Goal: Transaction & Acquisition: Book appointment/travel/reservation

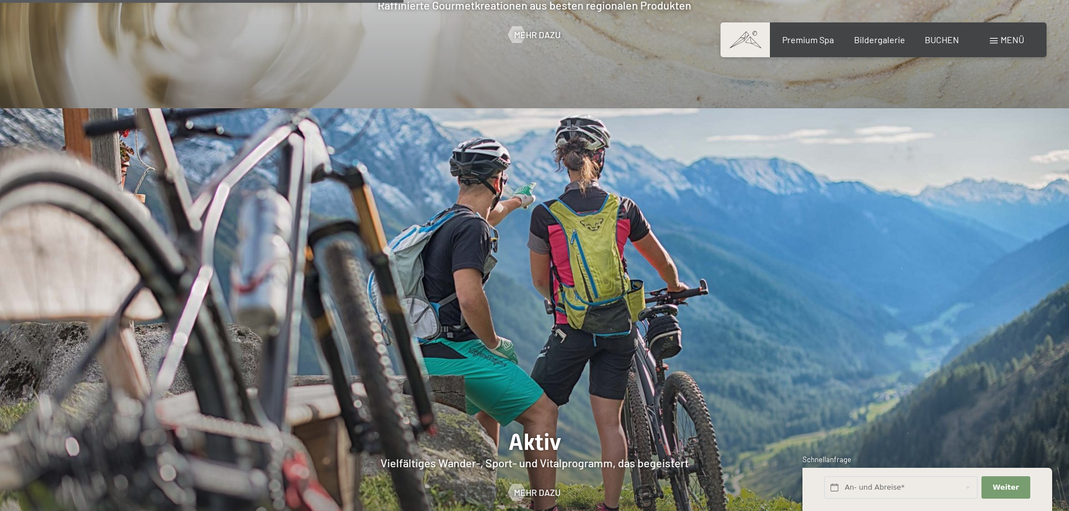
scroll to position [2526, 0]
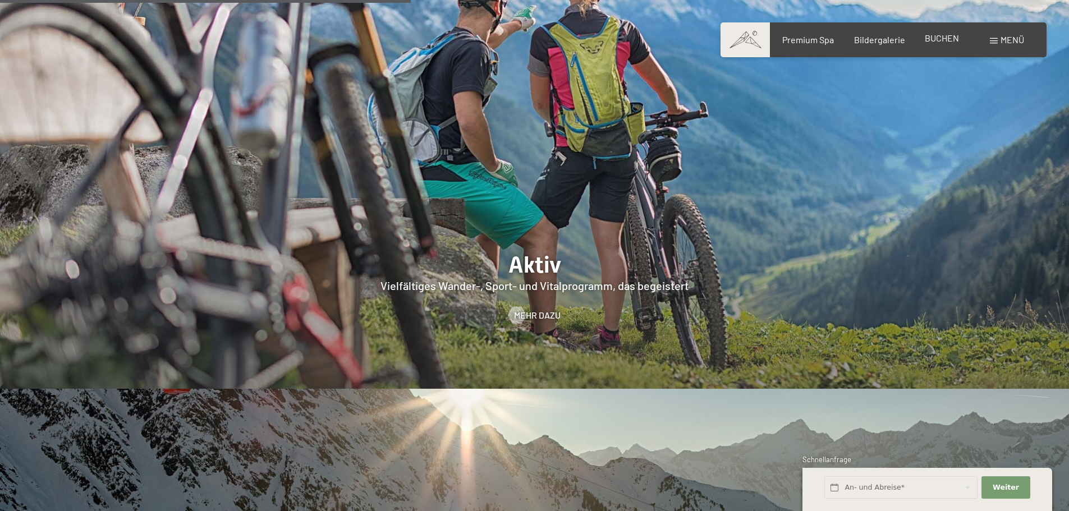
click at [948, 43] on div "BUCHEN" at bounding box center [942, 38] width 34 height 12
click at [944, 39] on span "BUCHEN" at bounding box center [942, 38] width 34 height 11
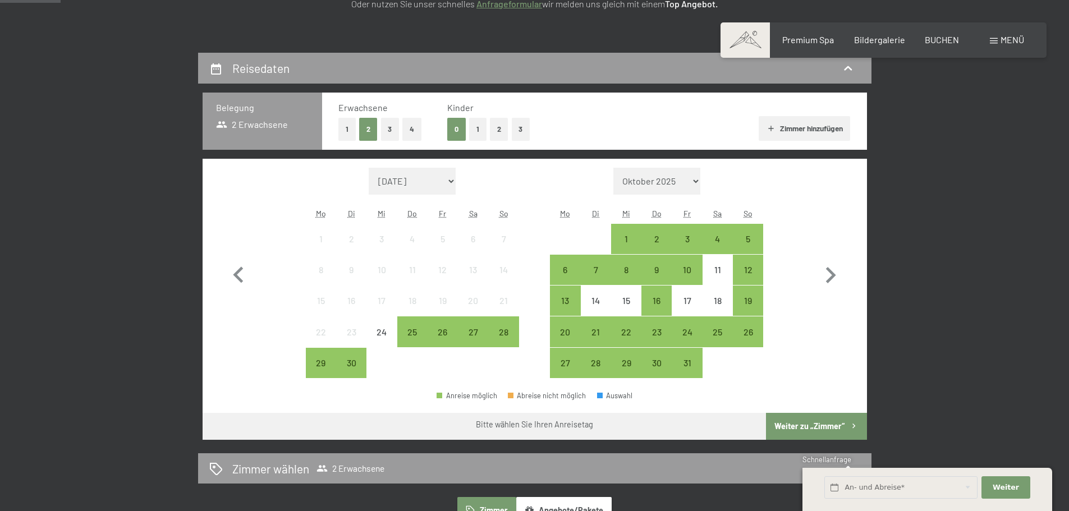
scroll to position [225, 0]
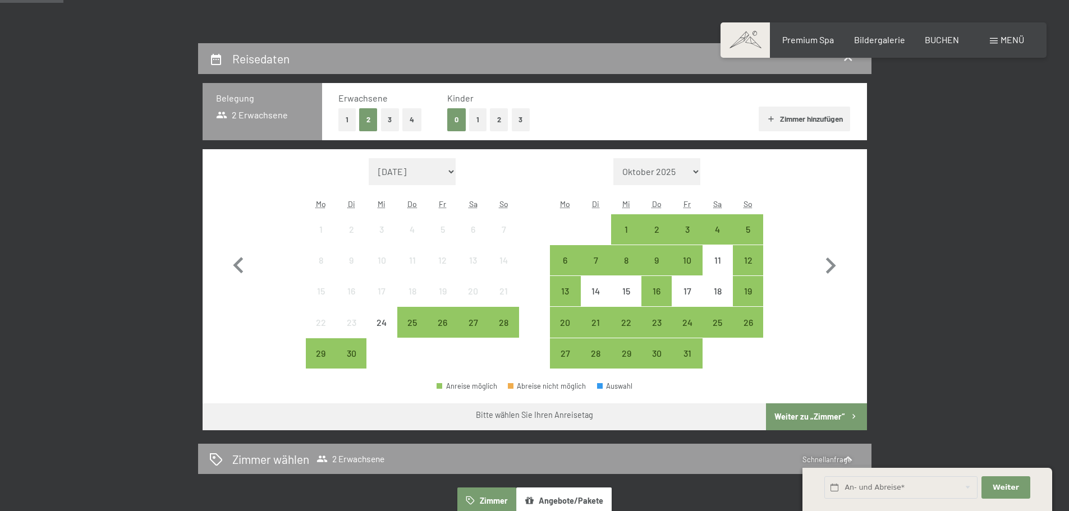
click at [525, 115] on button "3" at bounding box center [521, 119] width 19 height 23
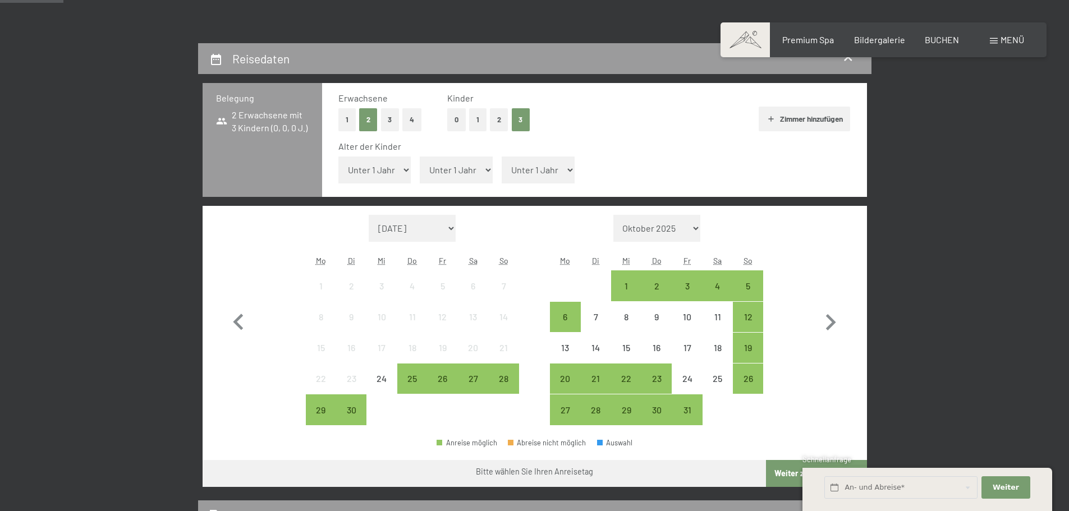
click at [395, 167] on select "Unter 1 Jahr 1 Jahr 2 Jahre 3 Jahre 4 Jahre 5 Jahre 6 Jahre 7 Jahre 8 Jahre 9 J…" at bounding box center [374, 170] width 73 height 27
select select "2"
click at [338, 157] on select "Unter 1 Jahr 1 Jahr 2 Jahre 3 Jahre 4 Jahre 5 Jahre 6 Jahre 7 Jahre 8 Jahre 9 J…" at bounding box center [374, 170] width 73 height 27
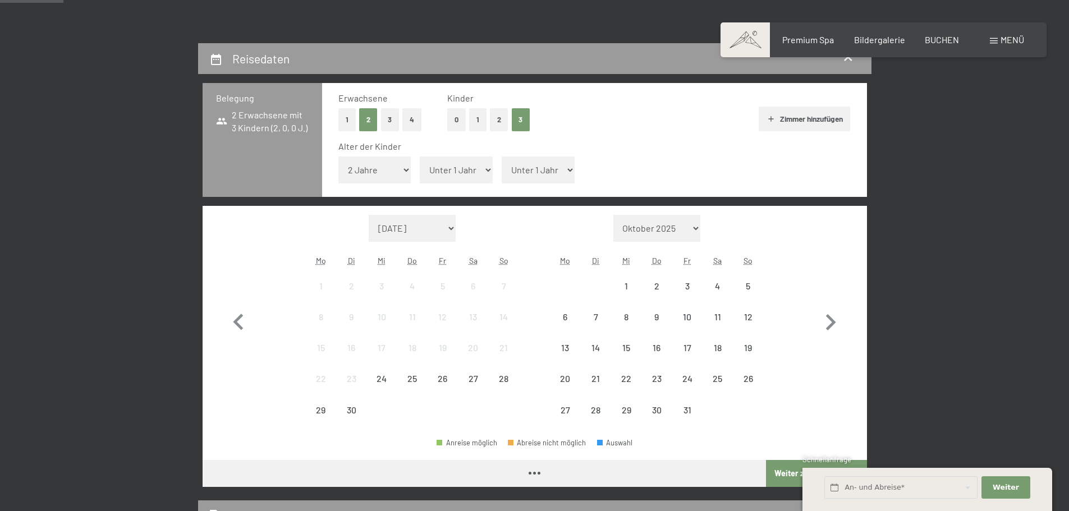
click at [477, 172] on select "Unter 1 Jahr 1 Jahr 2 Jahre 3 Jahre 4 Jahre 5 Jahre 6 Jahre 7 Jahre 8 Jahre 9 J…" at bounding box center [456, 170] width 73 height 27
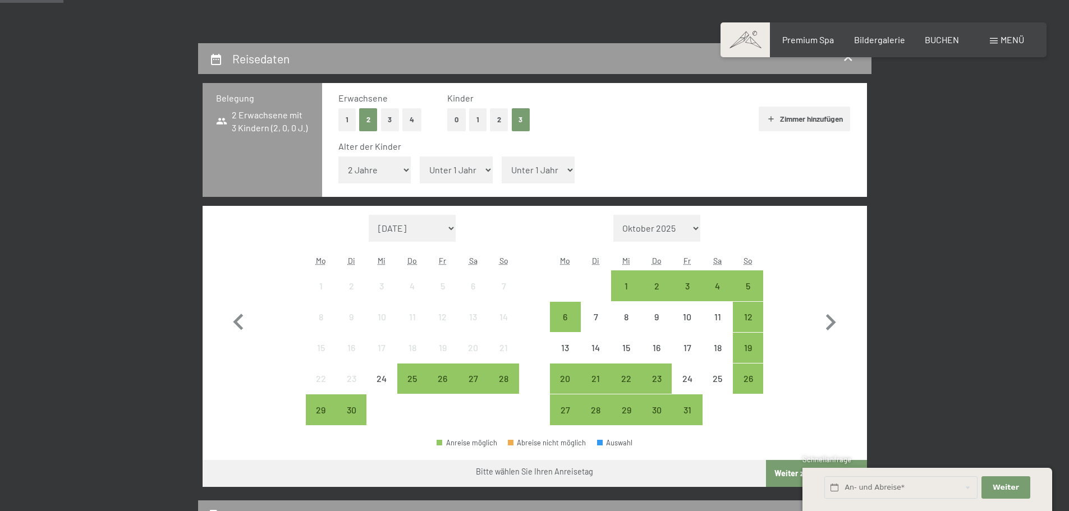
select select "10"
click at [420, 157] on select "Unter 1 Jahr 1 Jahr 2 Jahre 3 Jahre 4 Jahre 5 Jahre 6 Jahre 7 Jahre 8 Jahre 9 J…" at bounding box center [456, 170] width 73 height 27
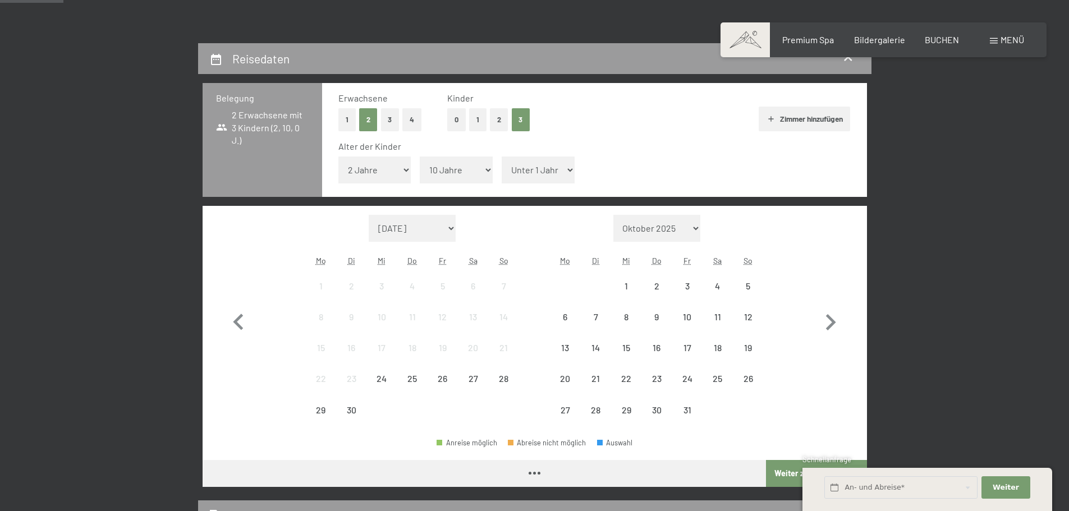
click at [523, 170] on select "Unter 1 Jahr 1 Jahr 2 Jahre 3 Jahre 4 Jahre 5 Jahre 6 Jahre 7 Jahre 8 Jahre 9 J…" at bounding box center [538, 170] width 73 height 27
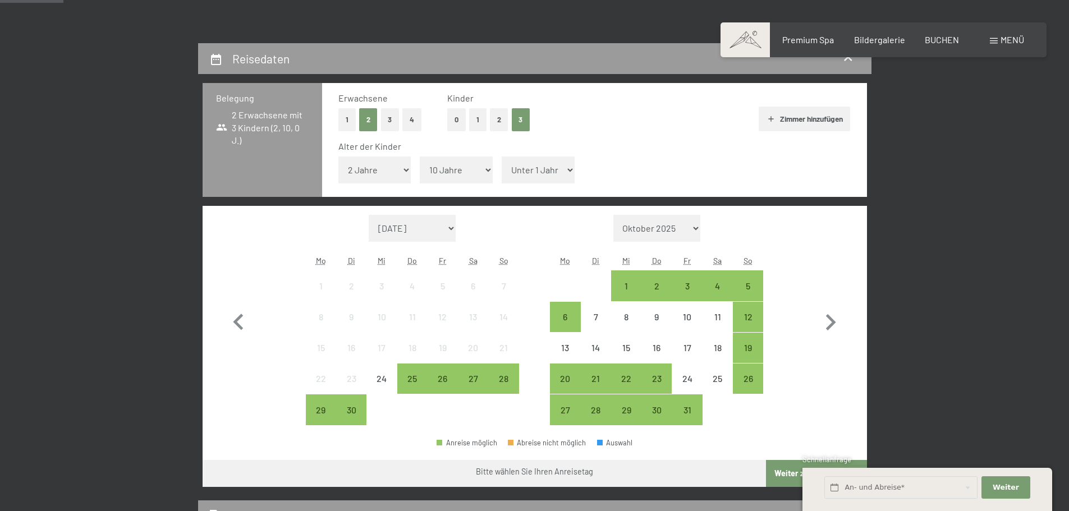
select select "8"
click at [502, 157] on select "Unter 1 Jahr 1 Jahr 2 Jahre 3 Jahre 4 Jahre 5 Jahre 6 Jahre 7 Jahre 8 Jahre 9 J…" at bounding box center [538, 170] width 73 height 27
click at [411, 216] on select "September 2025 Oktober 2025 November 2025 Dezember 2025 Januar 2026 Februar 202…" at bounding box center [413, 228] width 88 height 27
select select "2026-09-01"
select select "2026-10-01"
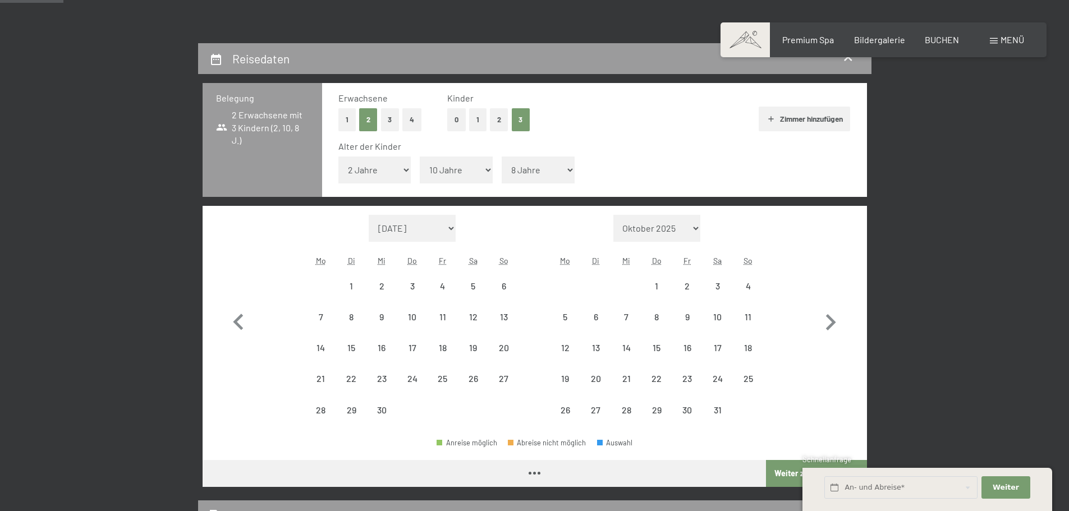
select select "2026-09-01"
select select "2026-10-01"
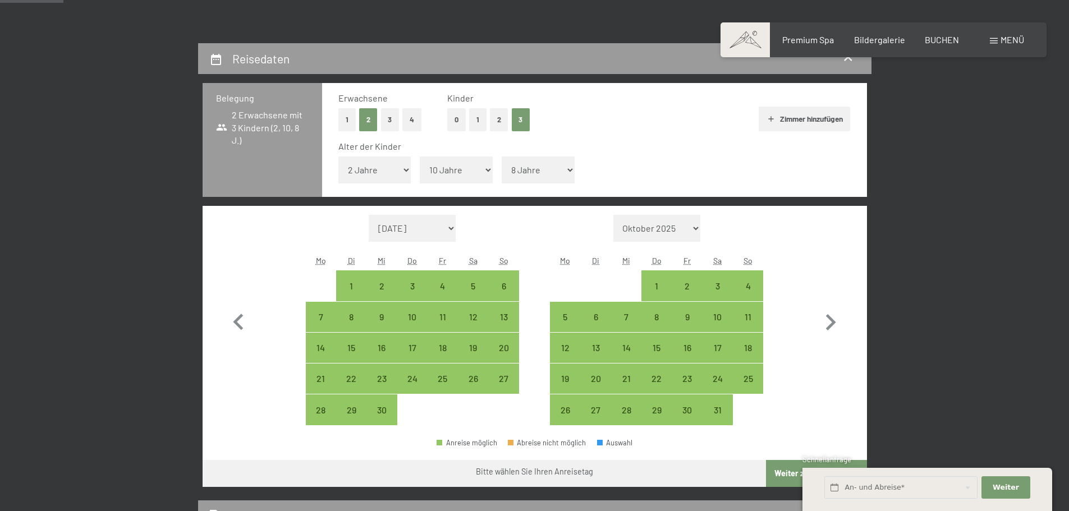
click at [502, 285] on span "Einwilligung Marketing*" at bounding box center [473, 288] width 93 height 11
click at [422, 285] on input "Einwilligung Marketing*" at bounding box center [415, 288] width 11 height 11
click at [477, 286] on span "Einwilligung Marketing*" at bounding box center [473, 288] width 93 height 11
click at [422, 286] on input "Einwilligung Marketing*" at bounding box center [415, 288] width 11 height 11
click at [474, 286] on span "Einwilligung Marketing*" at bounding box center [473, 288] width 93 height 11
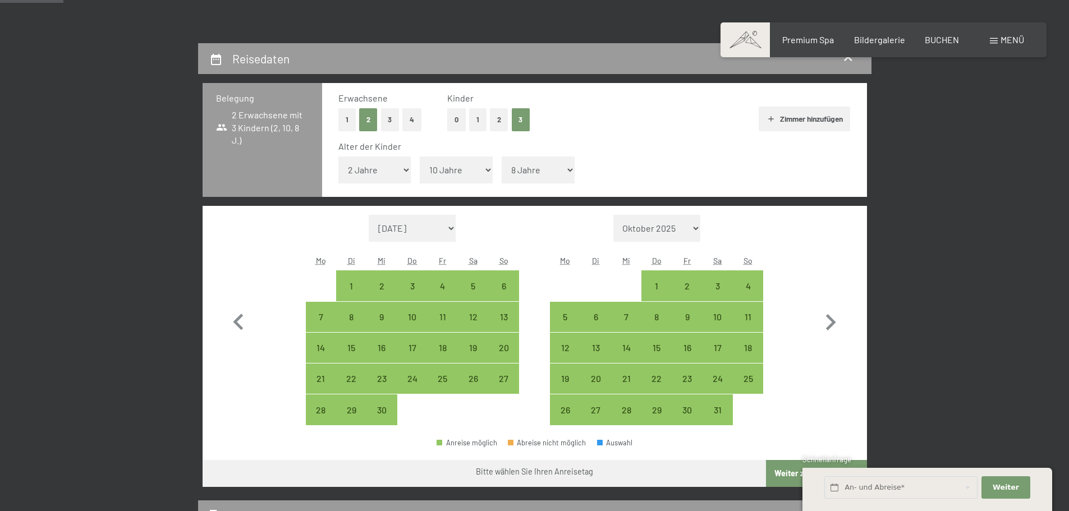
click at [422, 286] on input "Einwilligung Marketing*" at bounding box center [415, 288] width 11 height 11
checkbox input "false"
click at [473, 297] on div "5" at bounding box center [473, 296] width 28 height 28
select select "2026-09-01"
select select "2026-10-01"
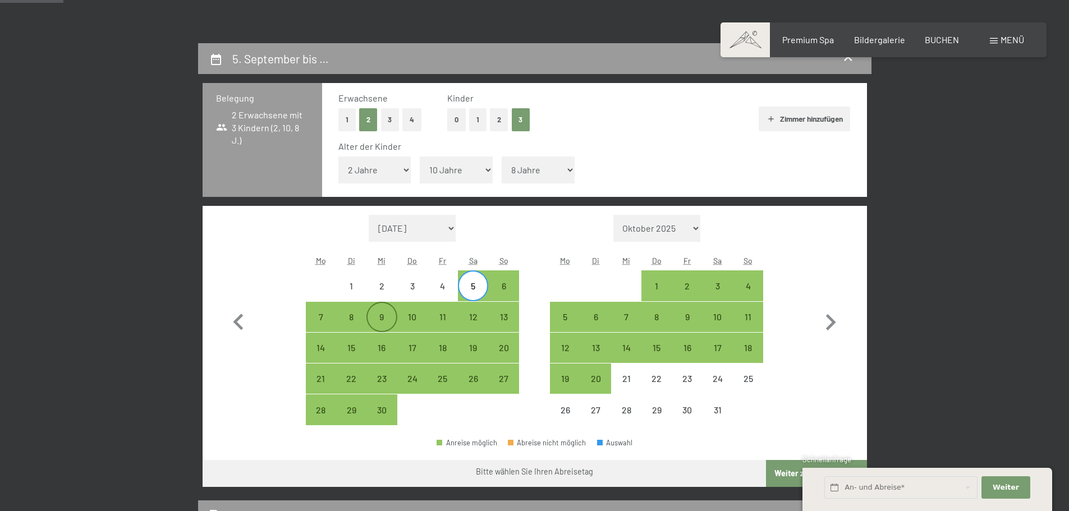
click at [385, 318] on div "9" at bounding box center [382, 327] width 28 height 28
select select "2026-09-01"
select select "2026-10-01"
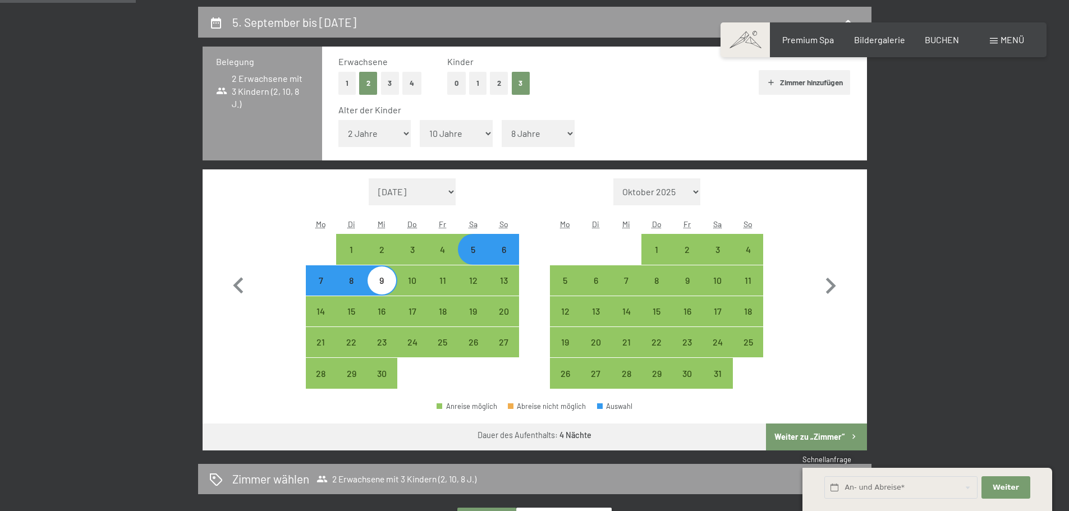
scroll to position [281, 0]
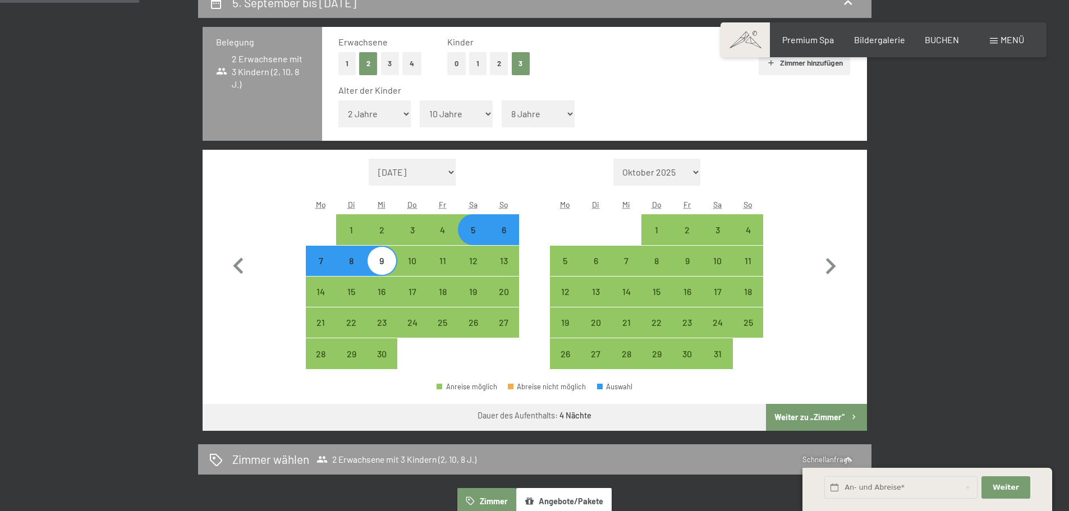
click at [830, 412] on button "Weiter zu „Zimmer“" at bounding box center [816, 417] width 100 height 27
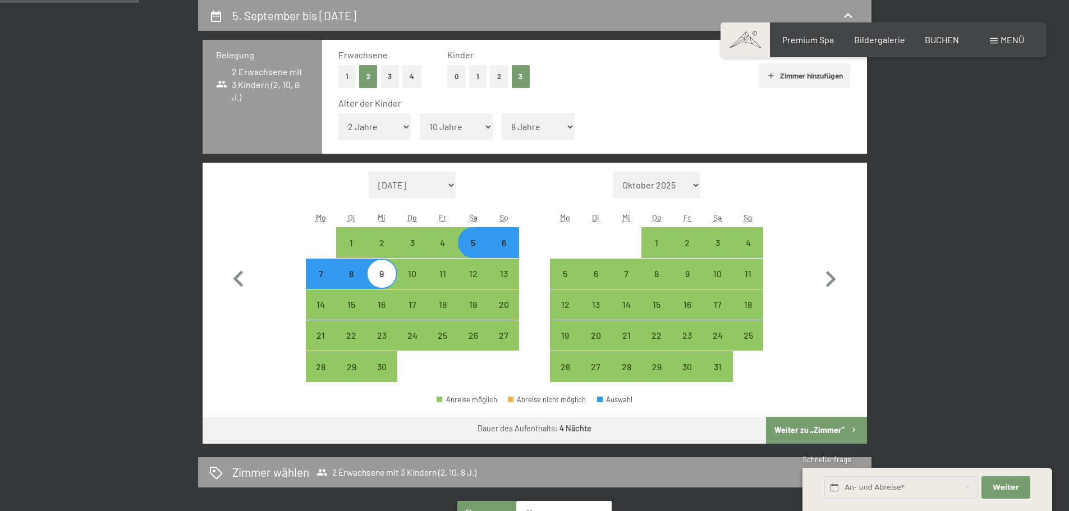
select select "2026-09-01"
select select "2026-10-01"
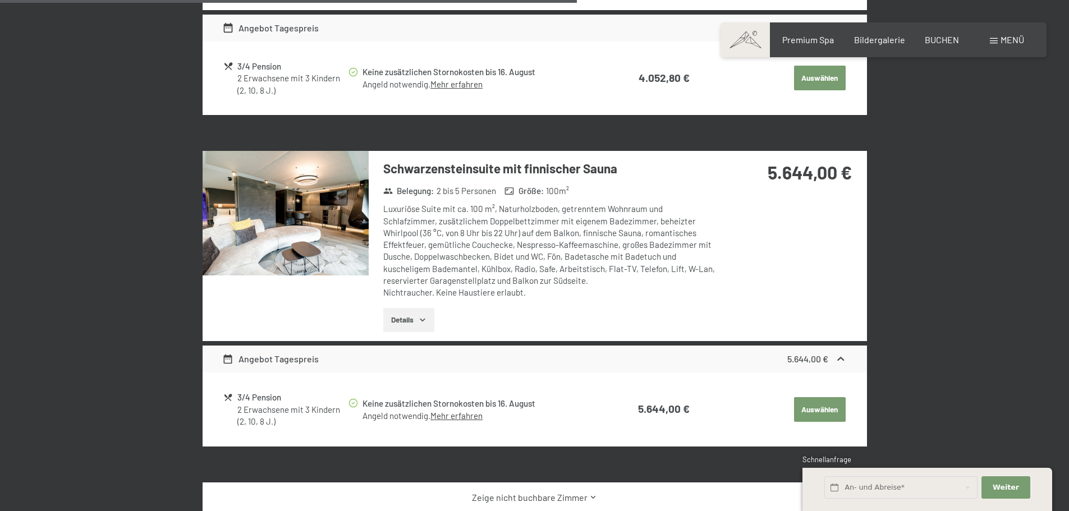
scroll to position [829, 0]
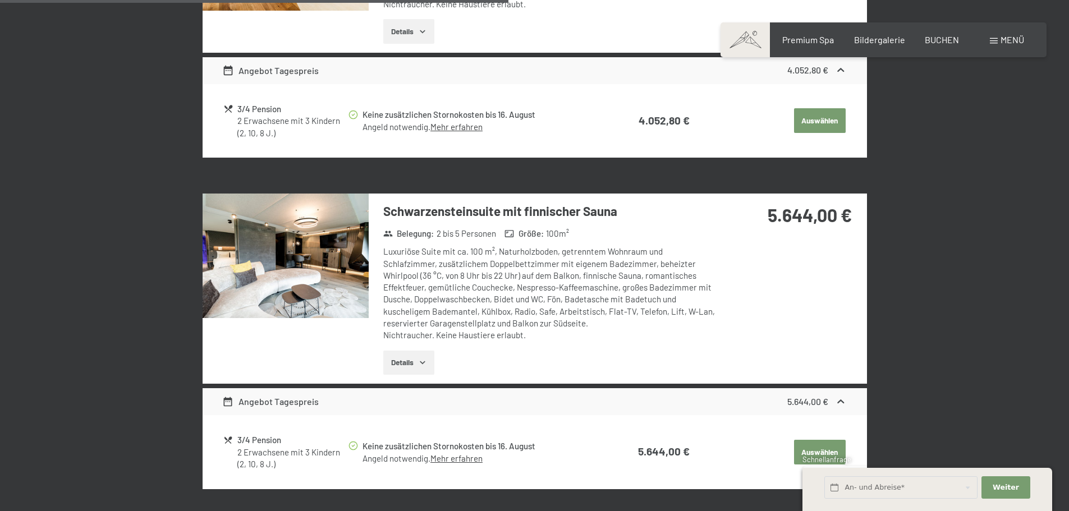
click at [317, 230] on img at bounding box center [286, 256] width 166 height 125
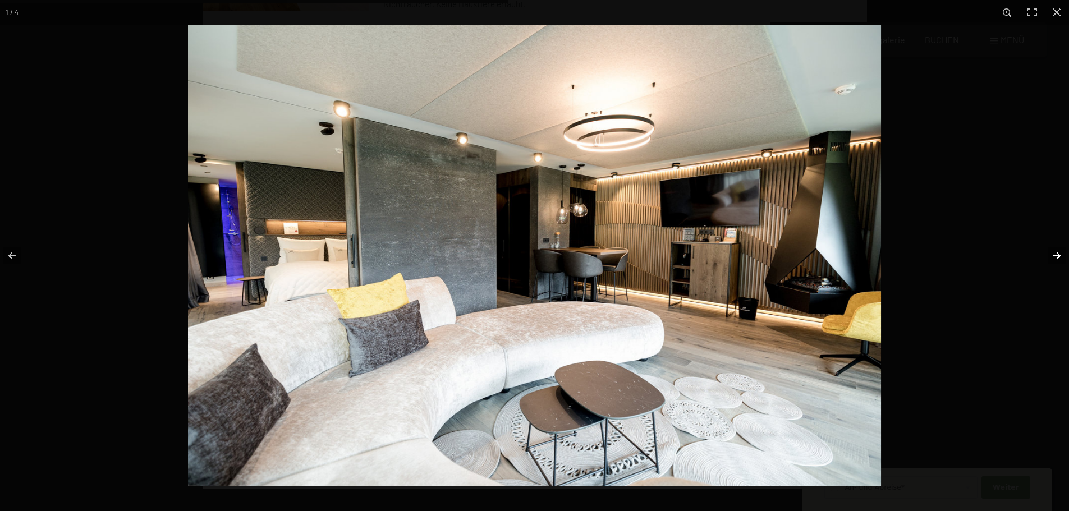
click at [1062, 257] on button "button" at bounding box center [1049, 256] width 39 height 56
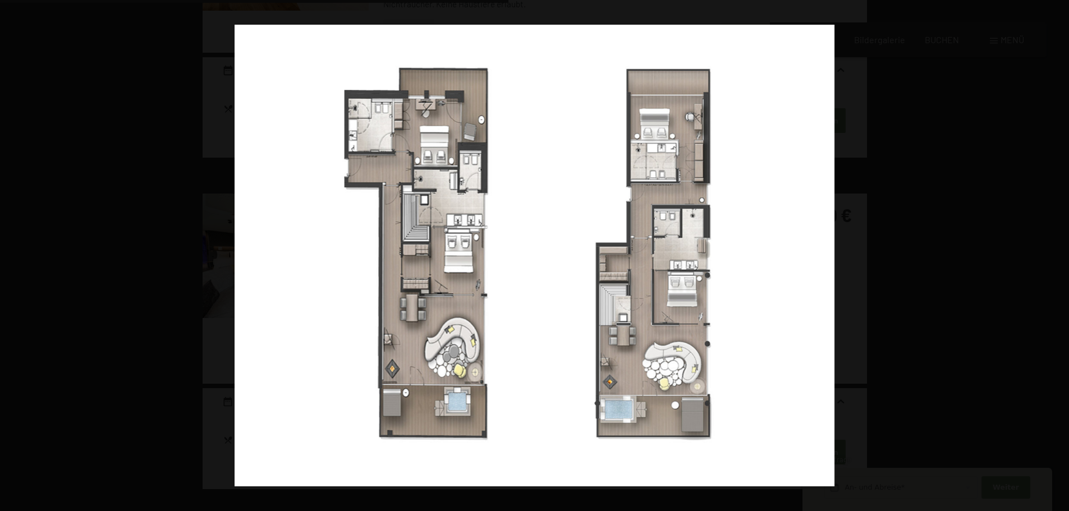
click at [1062, 257] on button "button" at bounding box center [1049, 256] width 39 height 56
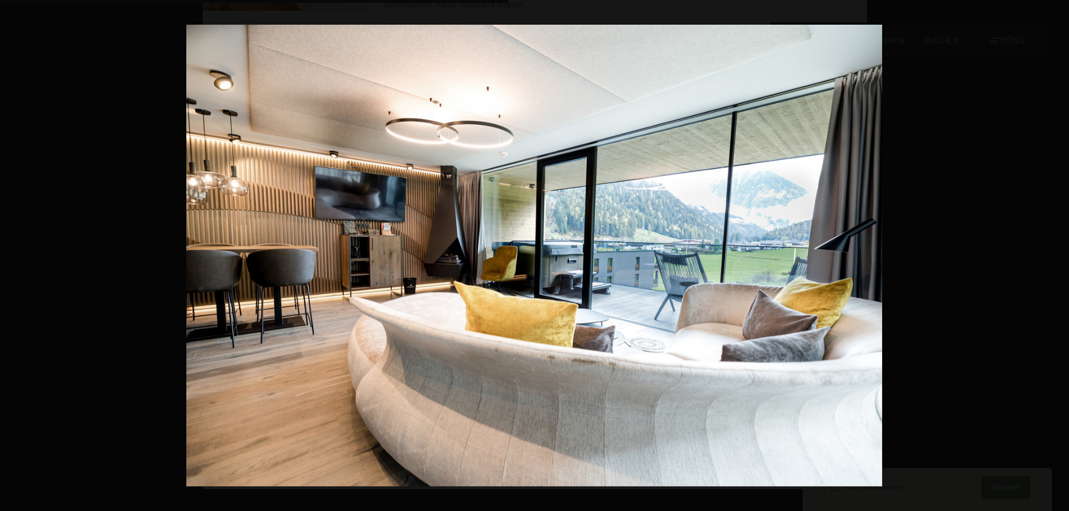
click at [1062, 257] on button "button" at bounding box center [1049, 256] width 39 height 56
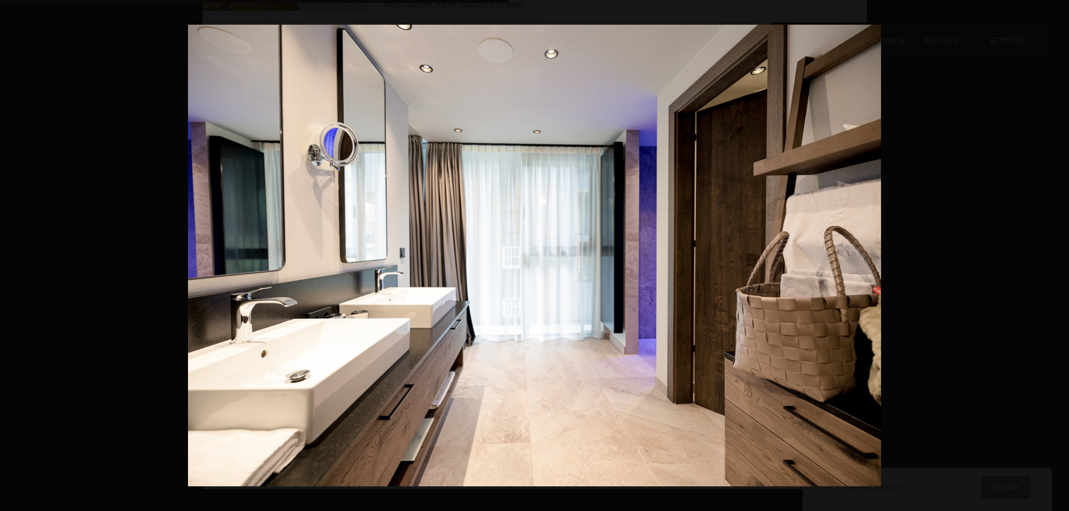
click at [1062, 257] on button "button" at bounding box center [1049, 256] width 39 height 56
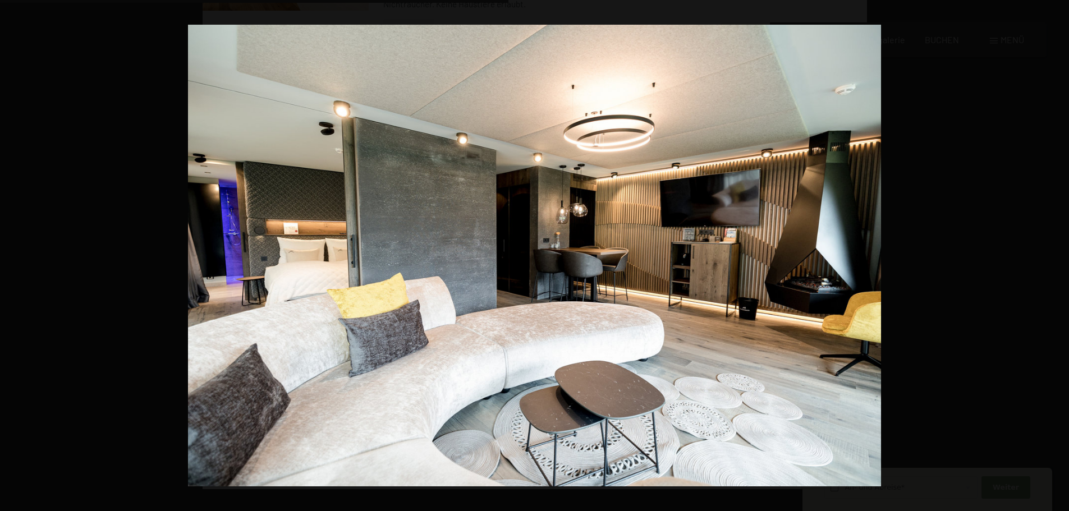
click at [1062, 257] on button "button" at bounding box center [1049, 256] width 39 height 56
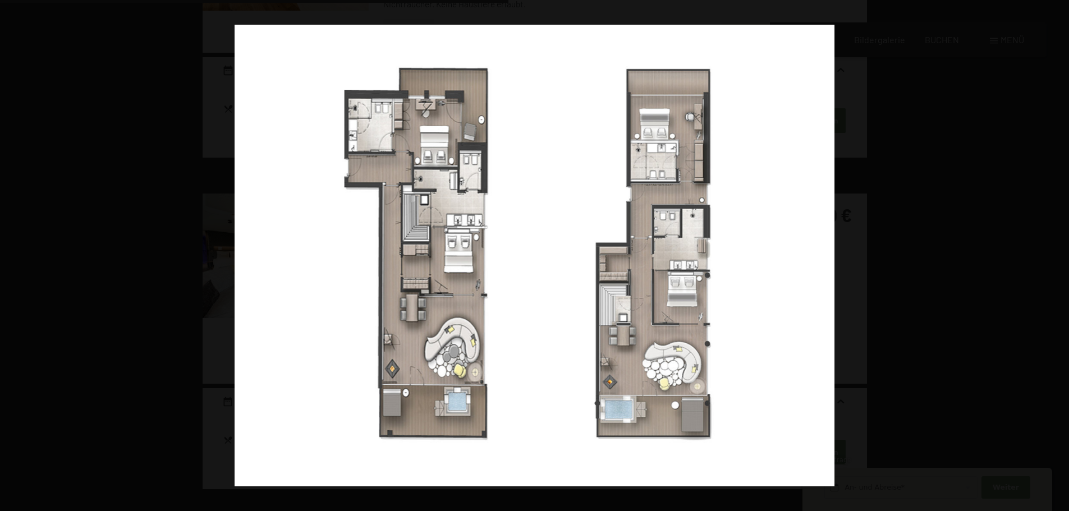
click at [1062, 257] on button "button" at bounding box center [1049, 256] width 39 height 56
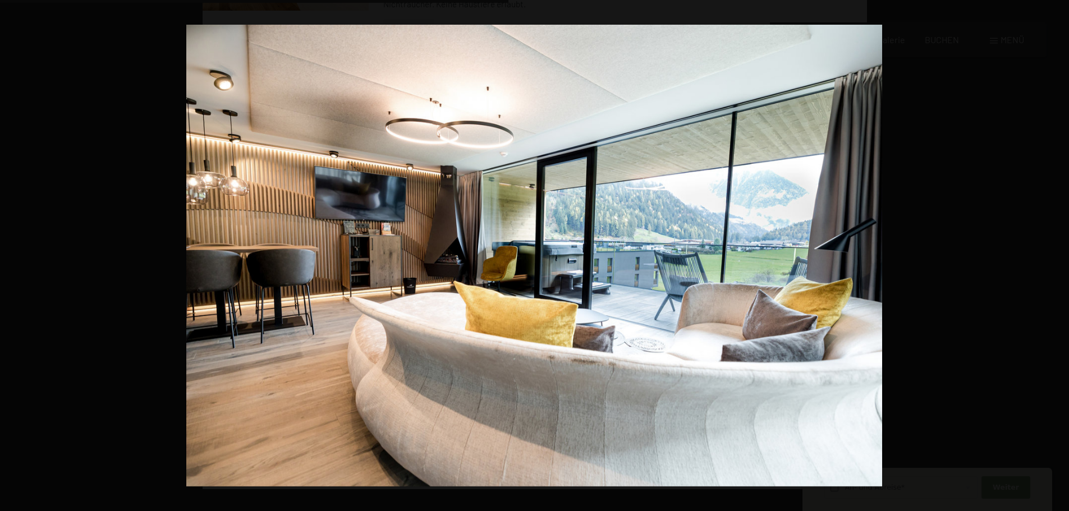
click at [1062, 257] on button "button" at bounding box center [1049, 256] width 39 height 56
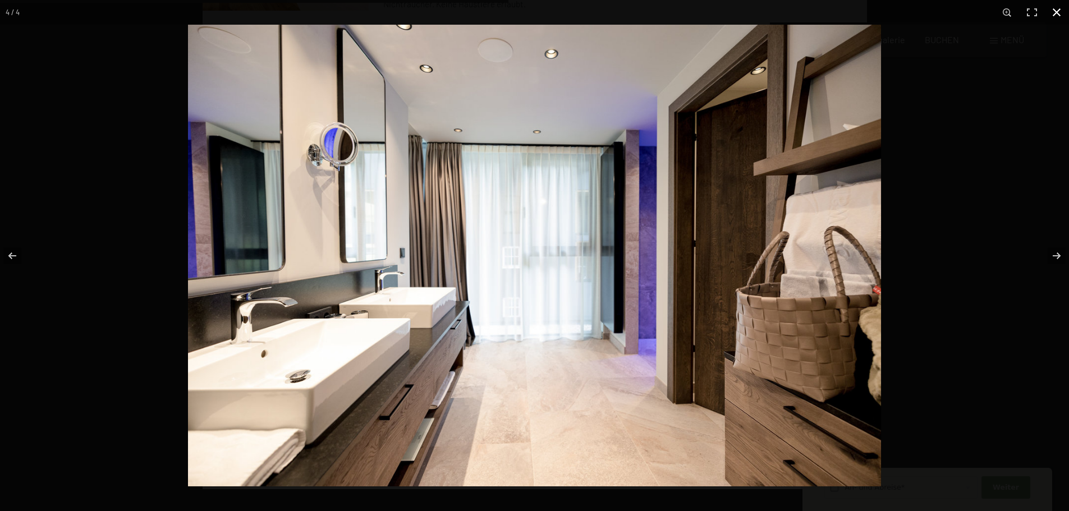
click at [29, 56] on div at bounding box center [534, 255] width 1069 height 511
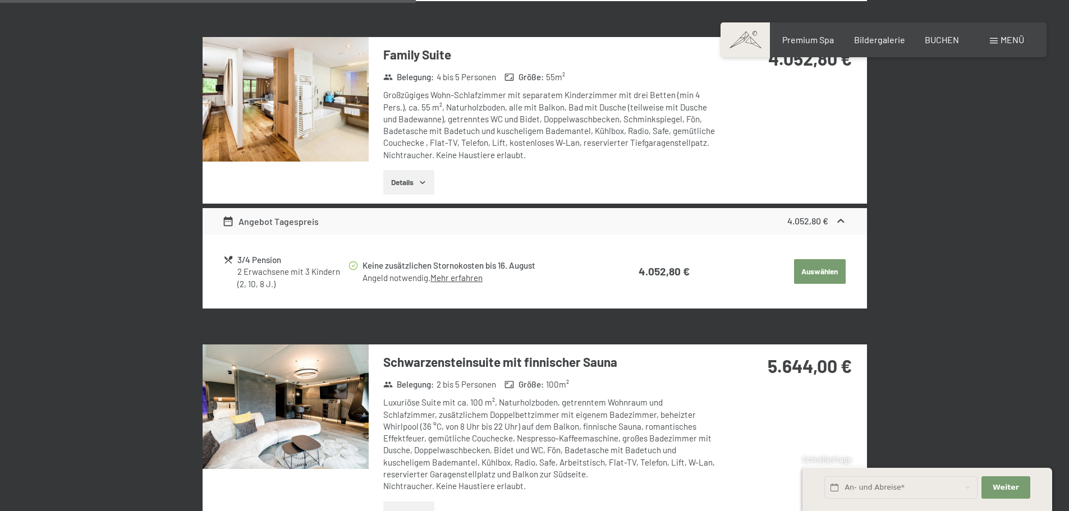
scroll to position [661, 0]
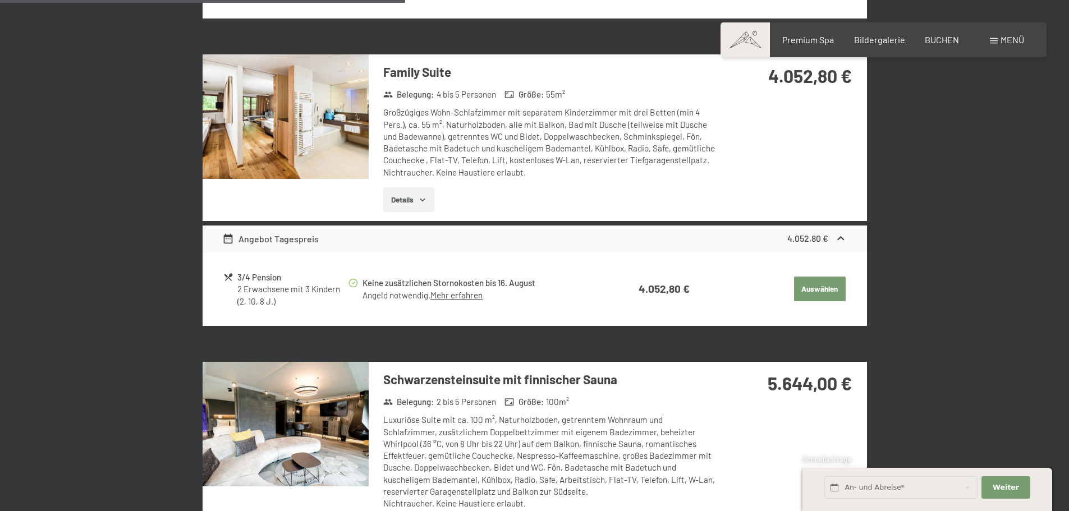
click at [416, 191] on button "Details" at bounding box center [408, 199] width 51 height 25
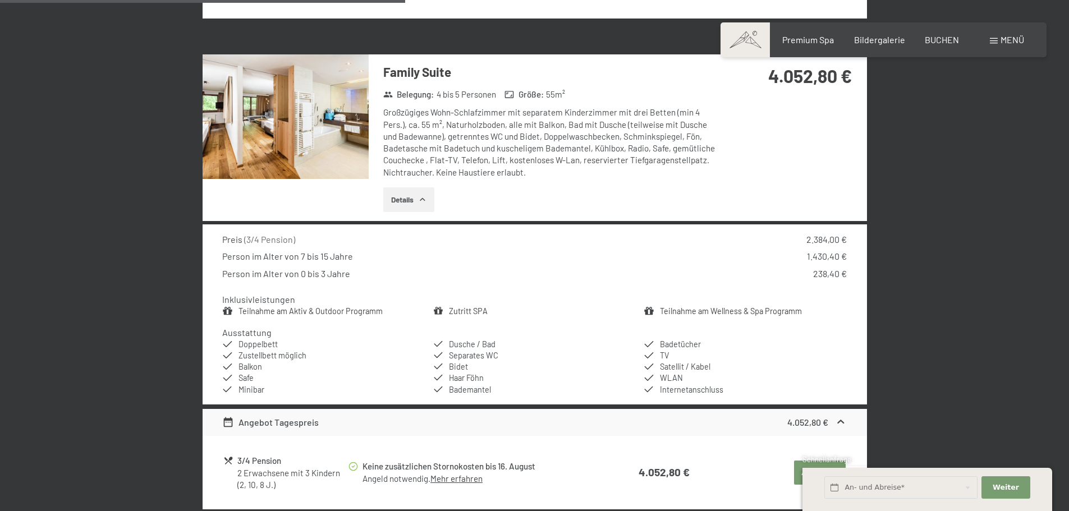
click at [326, 106] on img at bounding box center [286, 116] width 166 height 125
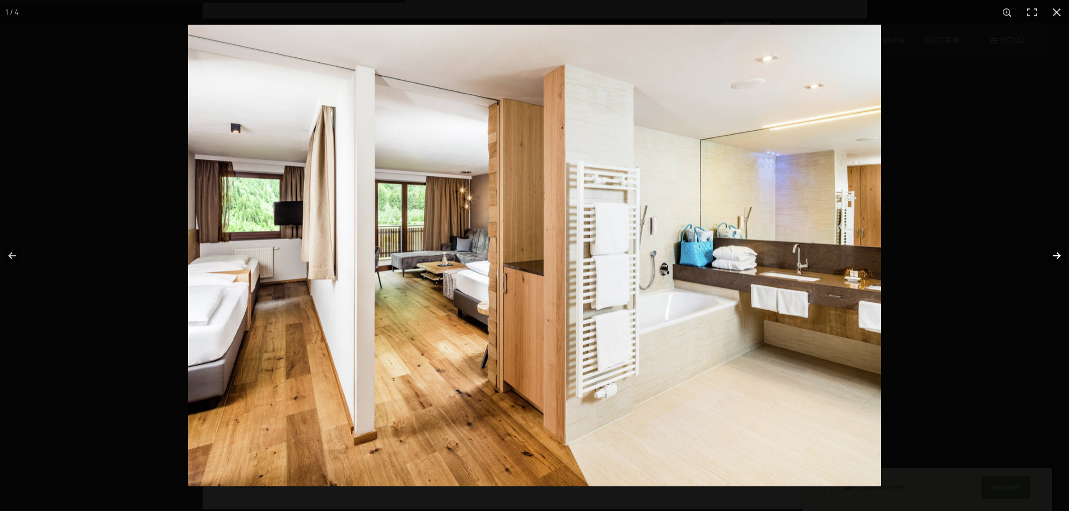
click at [1056, 248] on button "button" at bounding box center [1049, 256] width 39 height 56
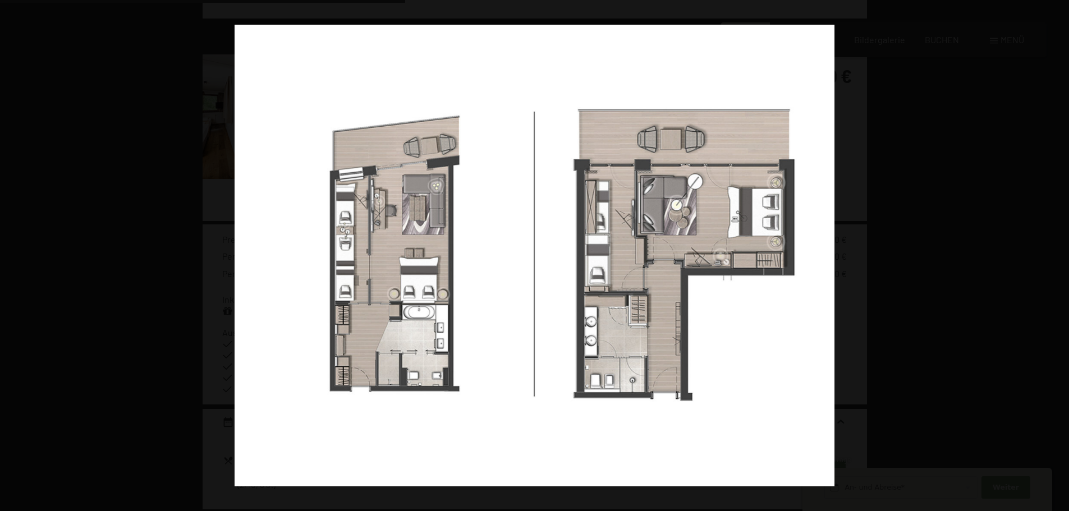
click at [1056, 248] on button "button" at bounding box center [1049, 256] width 39 height 56
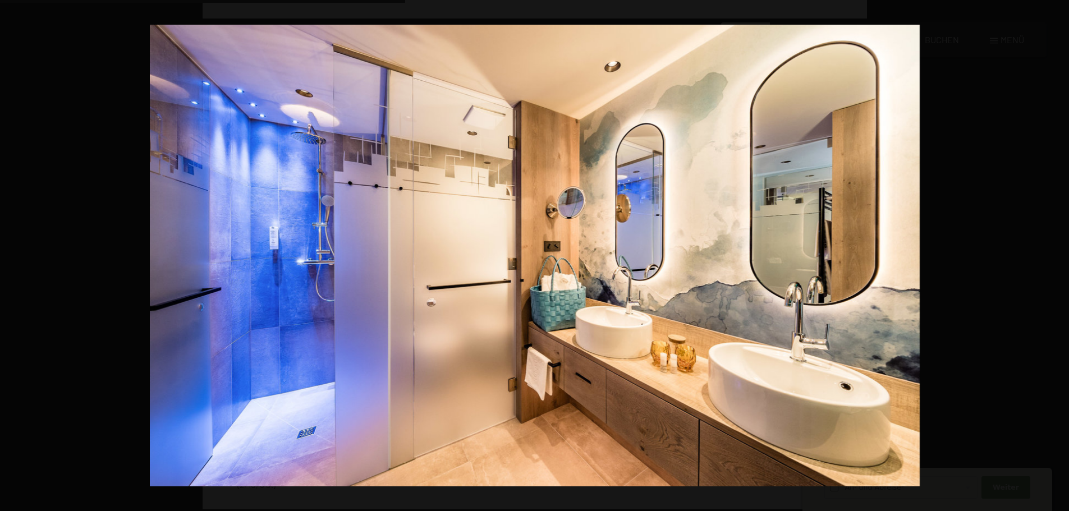
click at [1056, 248] on button "button" at bounding box center [1049, 256] width 39 height 56
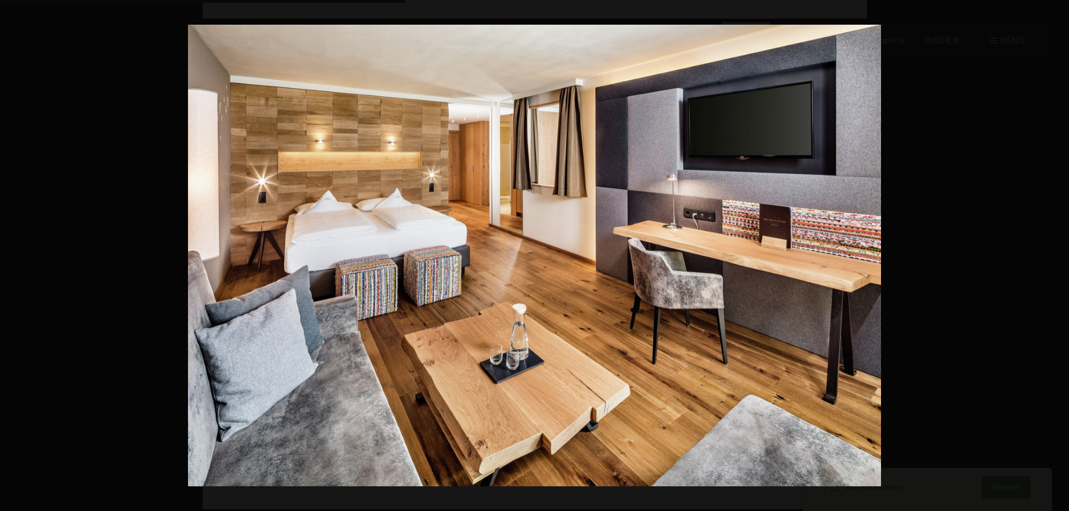
click at [1056, 248] on button "button" at bounding box center [1049, 256] width 39 height 56
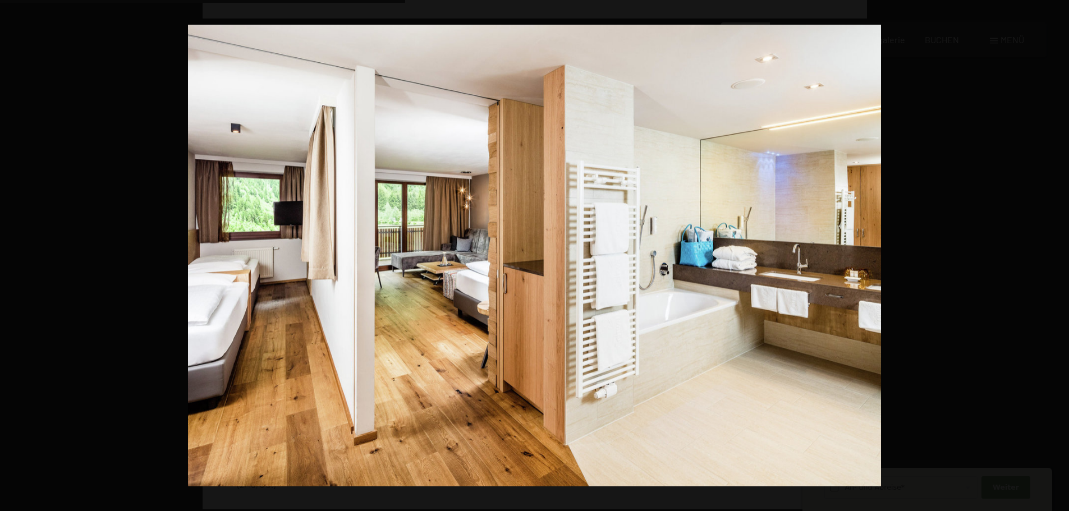
click at [1056, 248] on button "button" at bounding box center [1049, 256] width 39 height 56
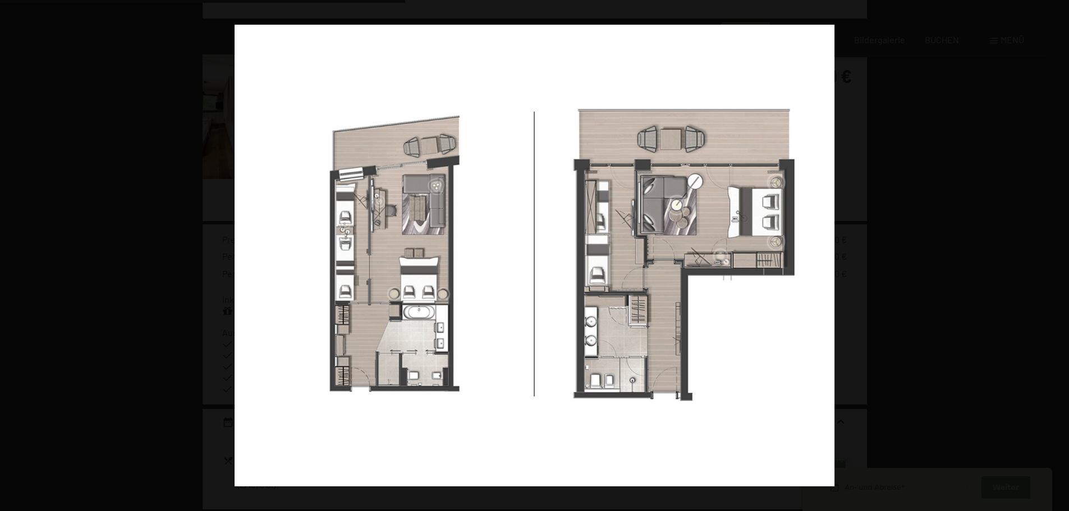
click at [1056, 248] on button "button" at bounding box center [1049, 256] width 39 height 56
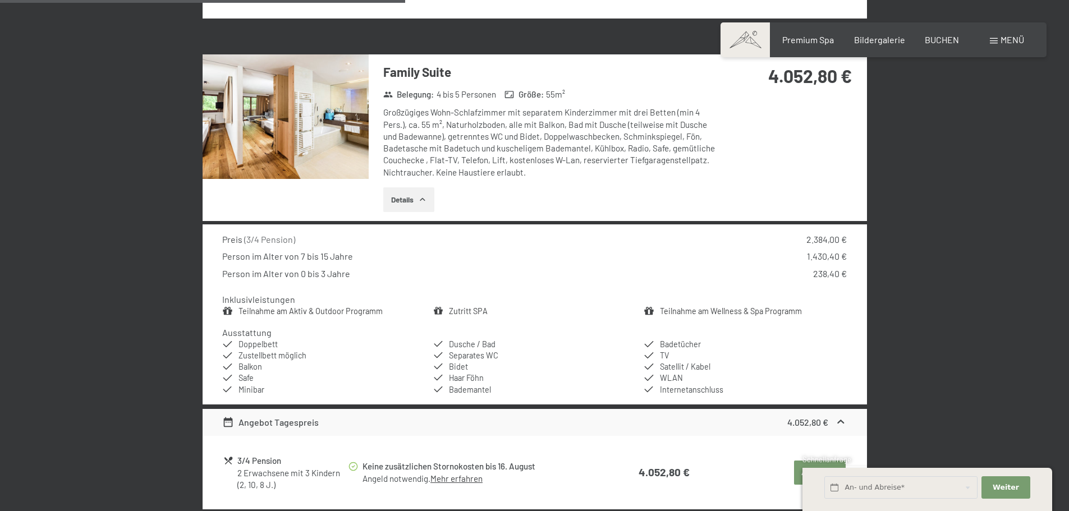
click at [0, 0] on div at bounding box center [0, 0] width 0 height 0
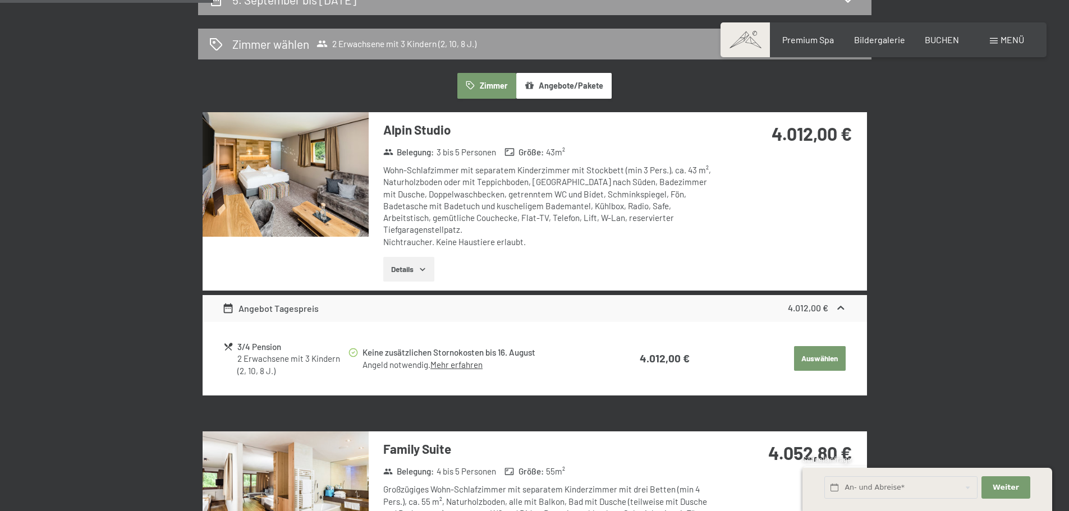
scroll to position [268, 0]
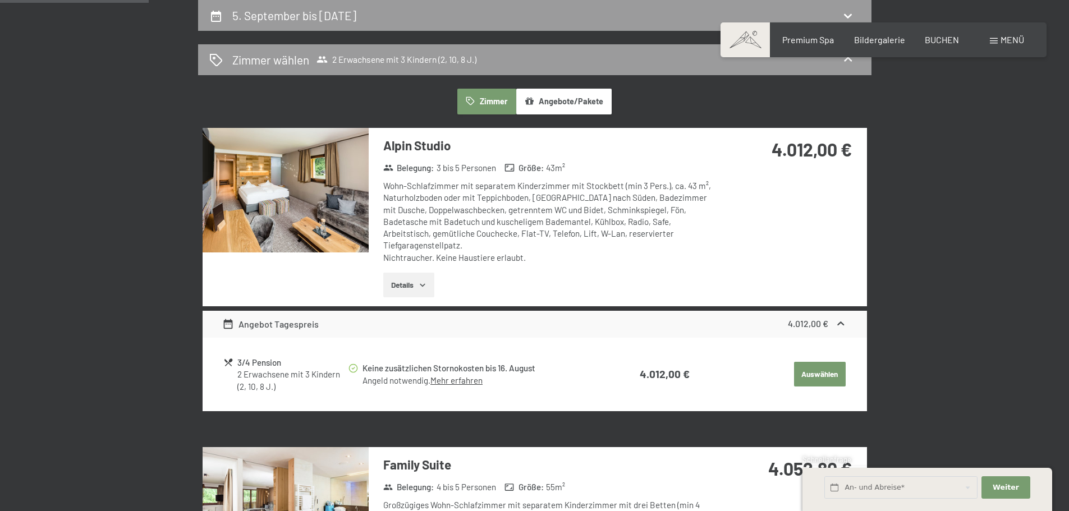
click at [304, 194] on img at bounding box center [286, 190] width 166 height 125
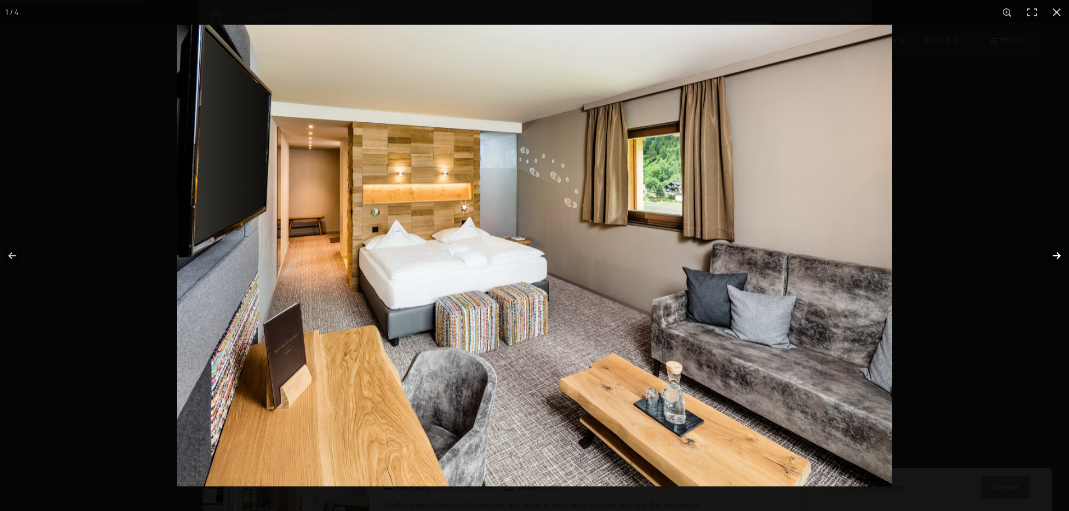
click at [1053, 252] on button "button" at bounding box center [1049, 256] width 39 height 56
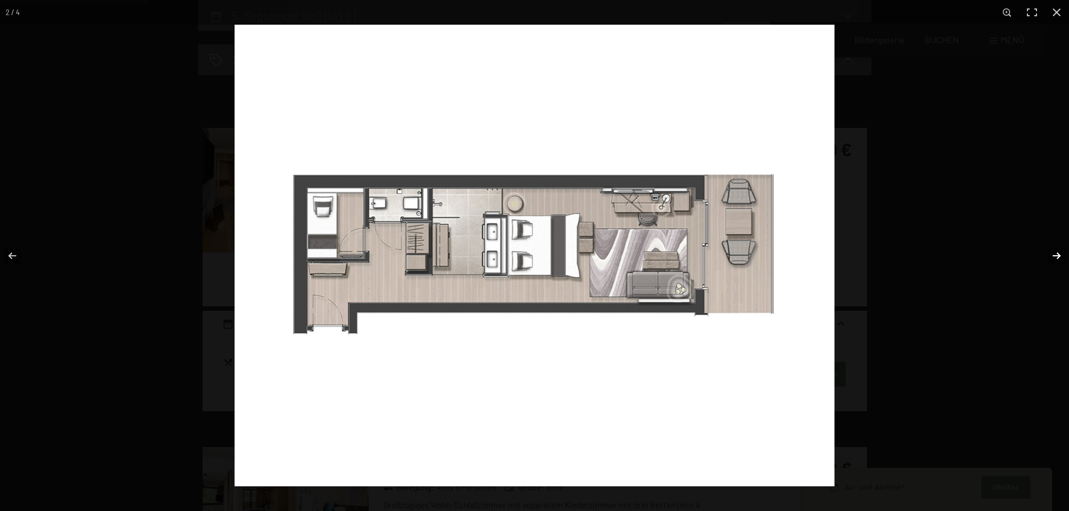
click at [1049, 252] on button "button" at bounding box center [1049, 256] width 39 height 56
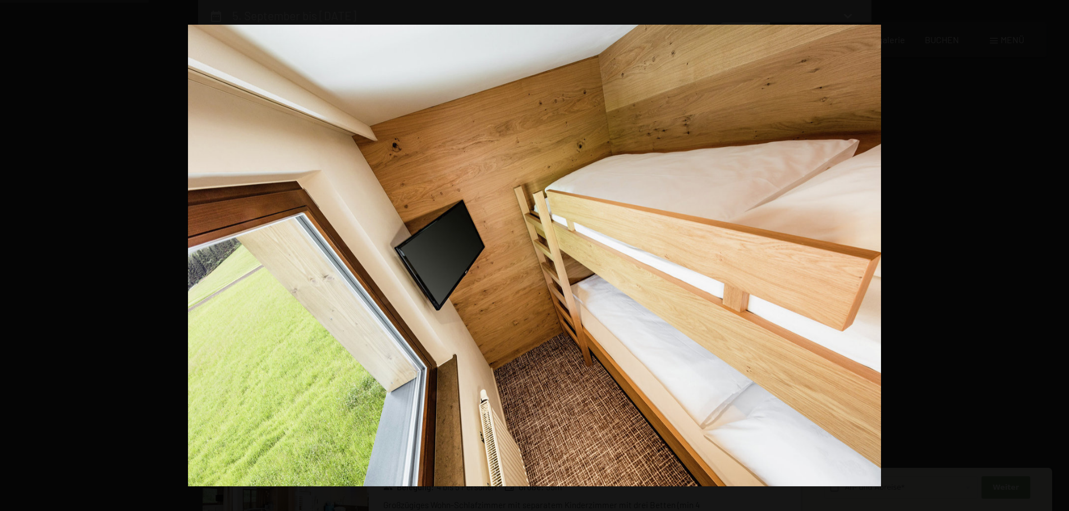
click at [1049, 252] on button "button" at bounding box center [1049, 256] width 39 height 56
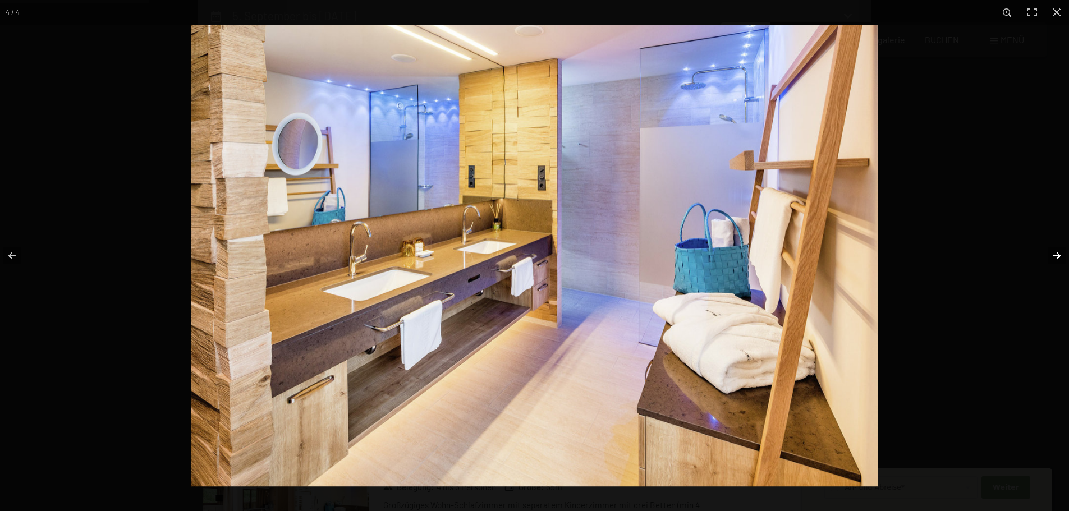
click at [1052, 249] on button "button" at bounding box center [1049, 256] width 39 height 56
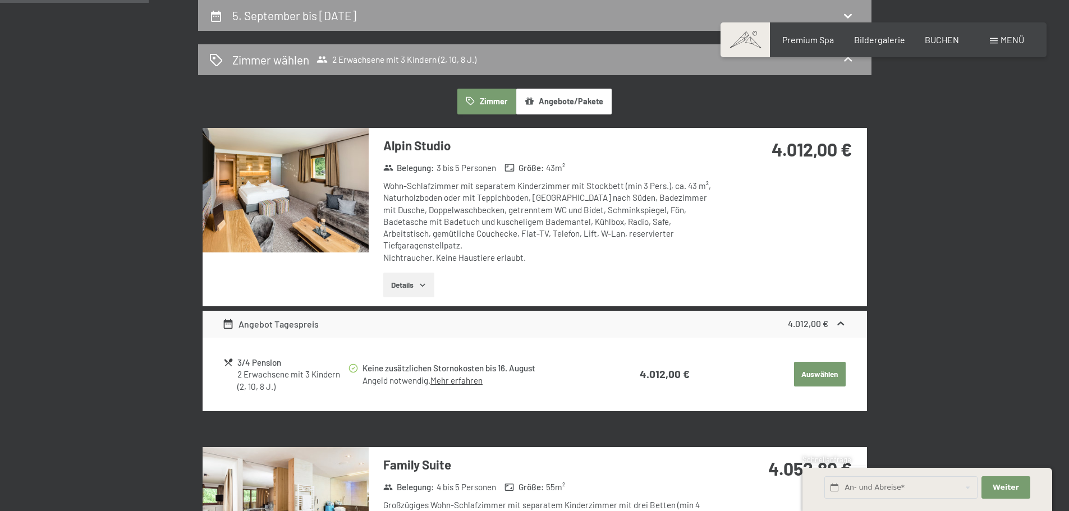
click at [0, 0] on button "button" at bounding box center [0, 0] width 0 height 0
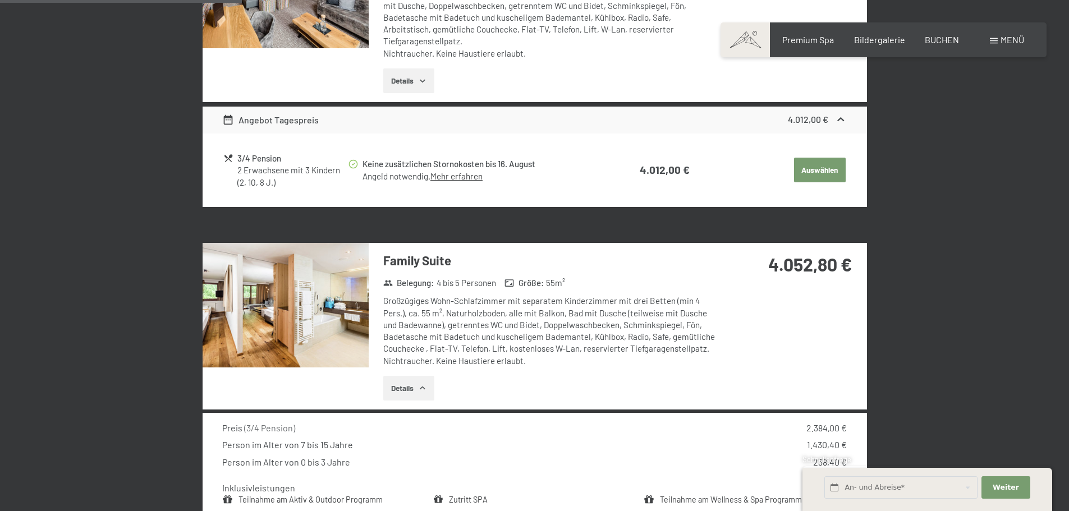
scroll to position [492, 0]
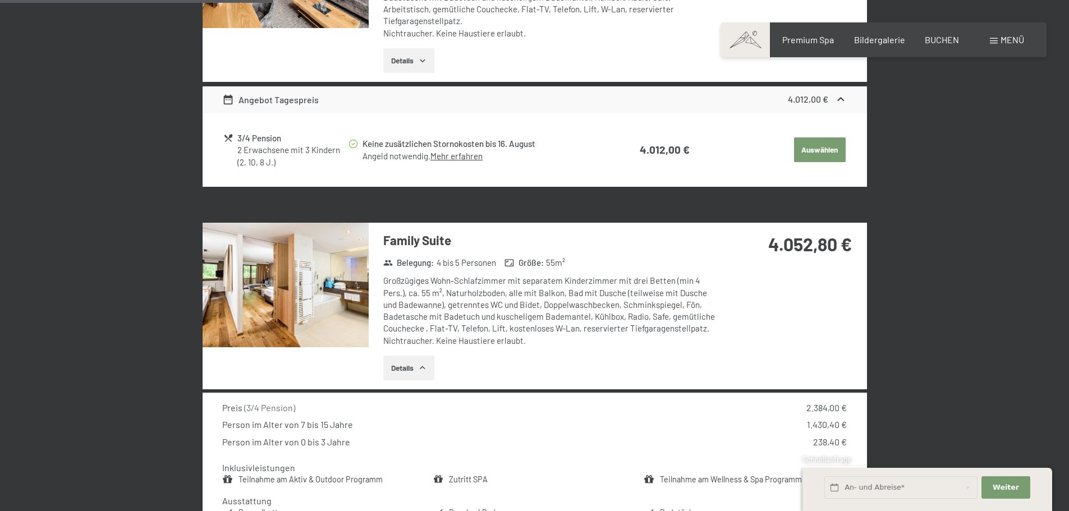
click at [551, 286] on div "Großzügiges Wohn-Schlafzimmer mit separatem Kinderzimmer mit drei Betten (min 4…" at bounding box center [550, 311] width 334 height 72
click at [321, 267] on img at bounding box center [286, 285] width 166 height 125
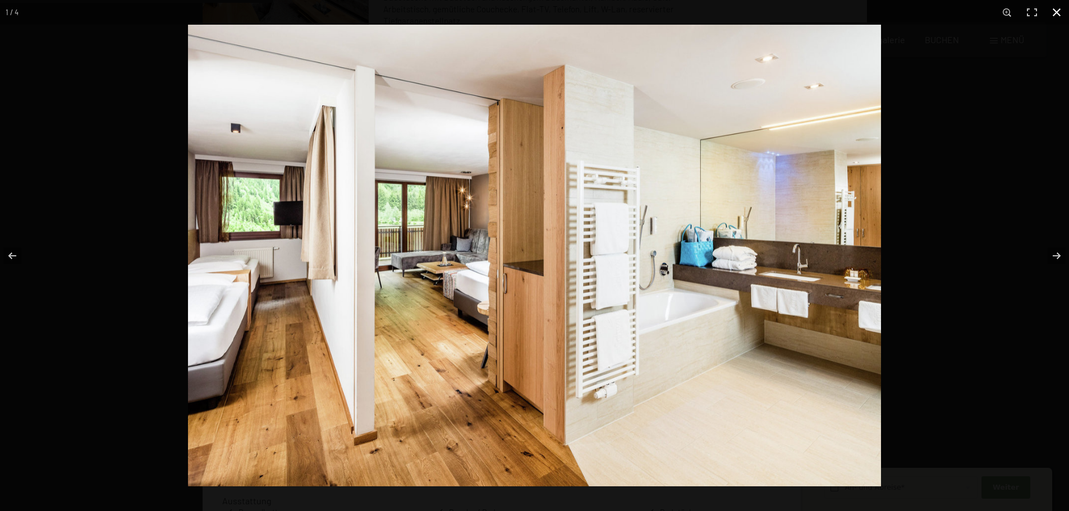
click at [1064, 16] on button "button" at bounding box center [1057, 12] width 25 height 25
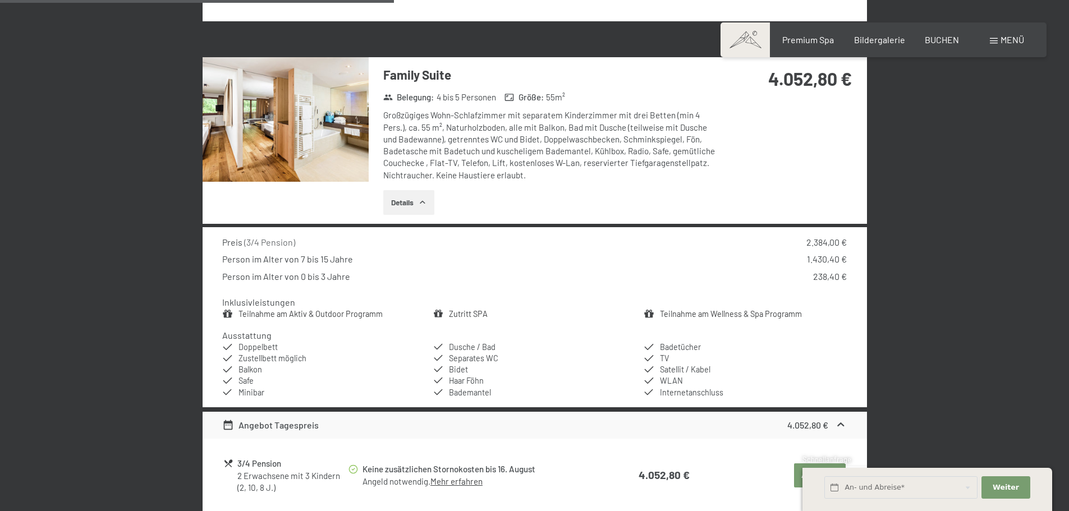
scroll to position [717, 0]
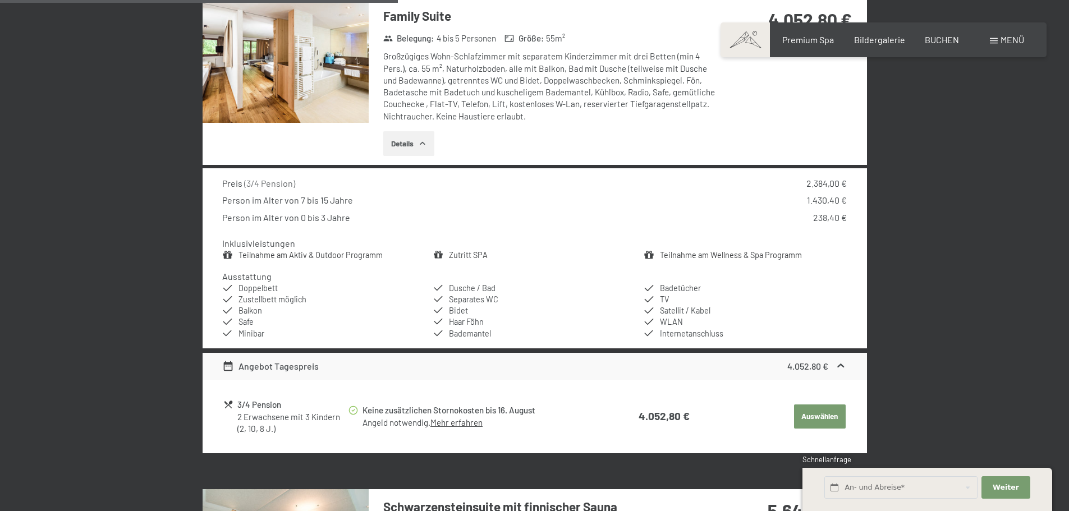
click at [829, 405] on button "Auswählen" at bounding box center [820, 417] width 52 height 25
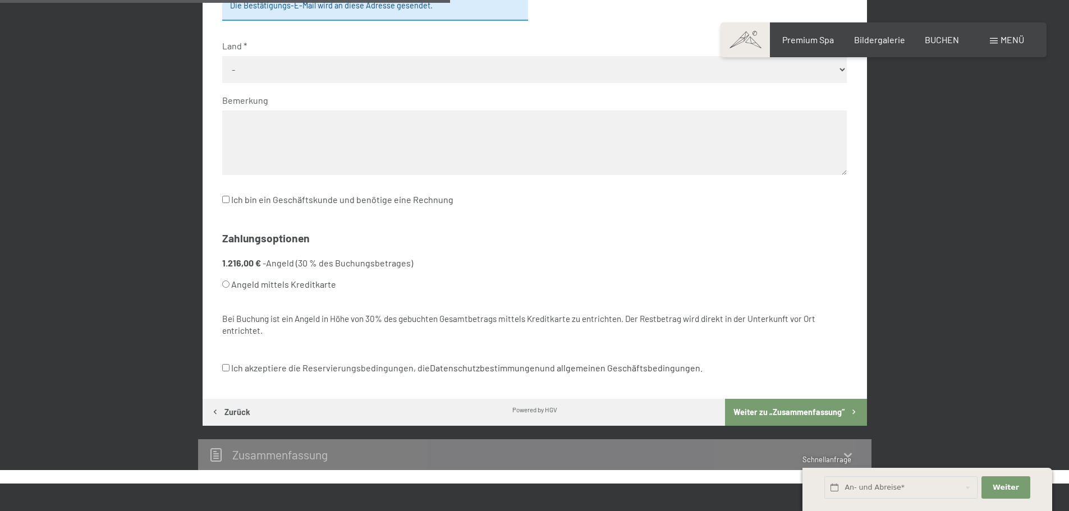
scroll to position [605, 0]
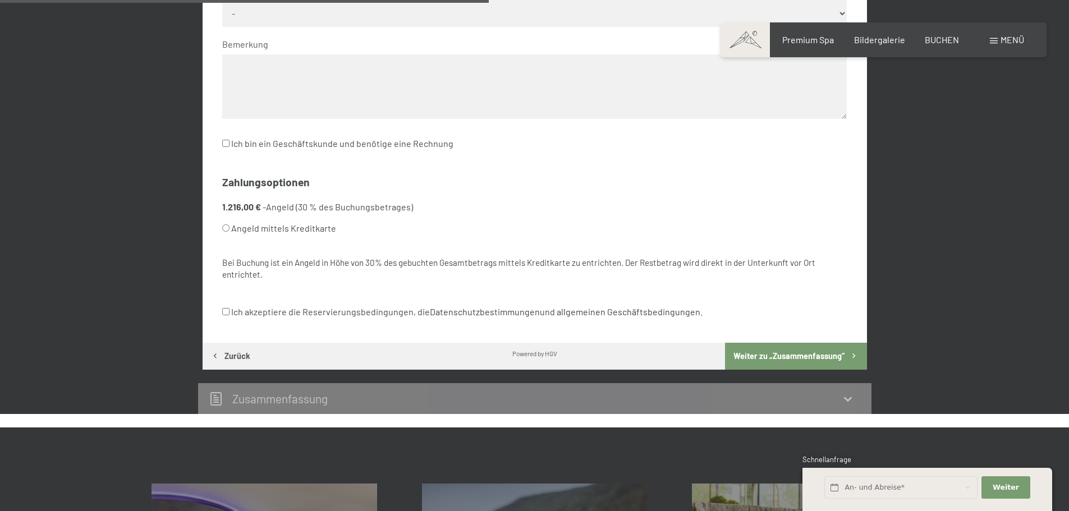
click at [310, 240] on ul "1.216,00 € - Angeld (30 % des Buchungsbetrages) Angeld mittels Kreditkarte" at bounding box center [534, 227] width 625 height 52
click at [310, 236] on label "Angeld mittels Kreditkarte" at bounding box center [521, 228] width 598 height 21
click at [230, 232] on input "Angeld mittels Kreditkarte" at bounding box center [225, 228] width 7 height 7
radio input "true"
click at [310, 236] on label "Angeld mittels Kreditkarte" at bounding box center [521, 228] width 598 height 21
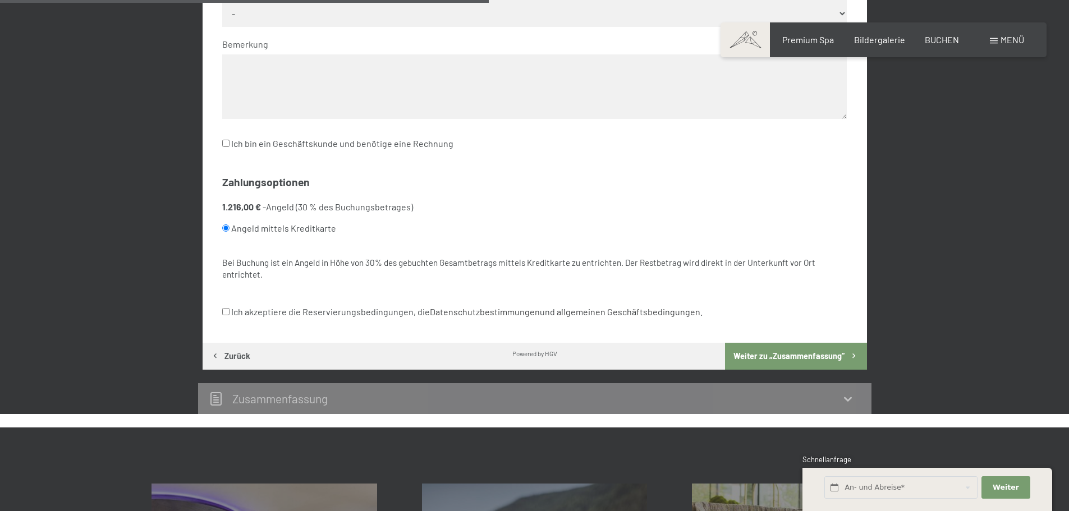
click at [230, 232] on input "Angeld mittels Kreditkarte" at bounding box center [225, 228] width 7 height 7
click at [310, 236] on label "Angeld mittels Kreditkarte" at bounding box center [521, 228] width 598 height 21
click at [230, 232] on input "Angeld mittels Kreditkarte" at bounding box center [225, 228] width 7 height 7
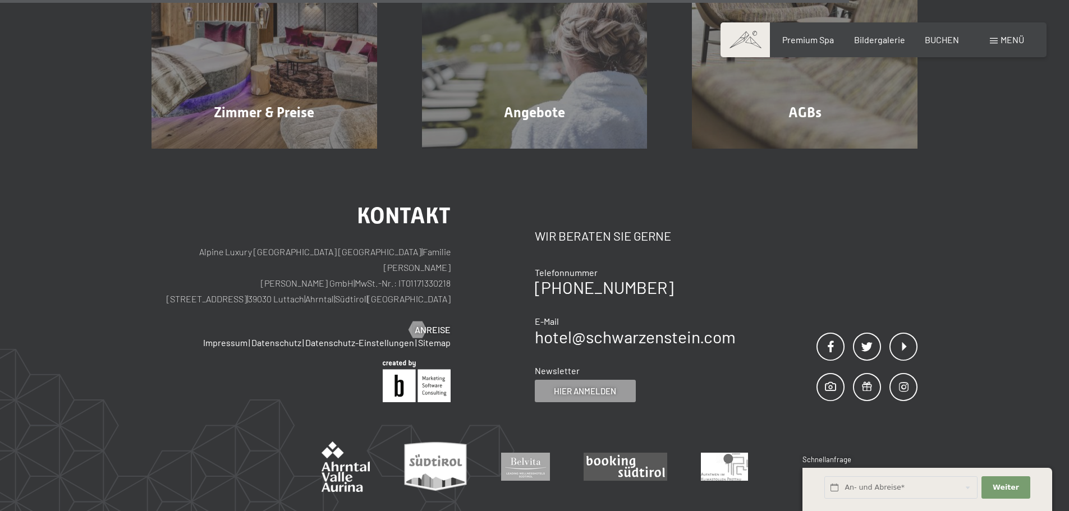
scroll to position [1166, 0]
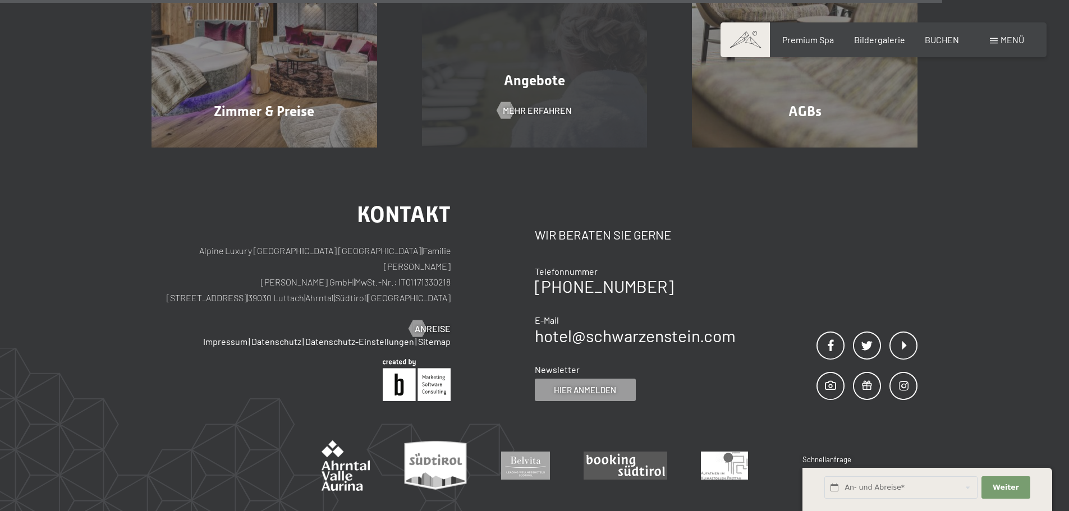
click at [522, 95] on div "Angebote Mehr erfahren" at bounding box center [535, 36] width 271 height 226
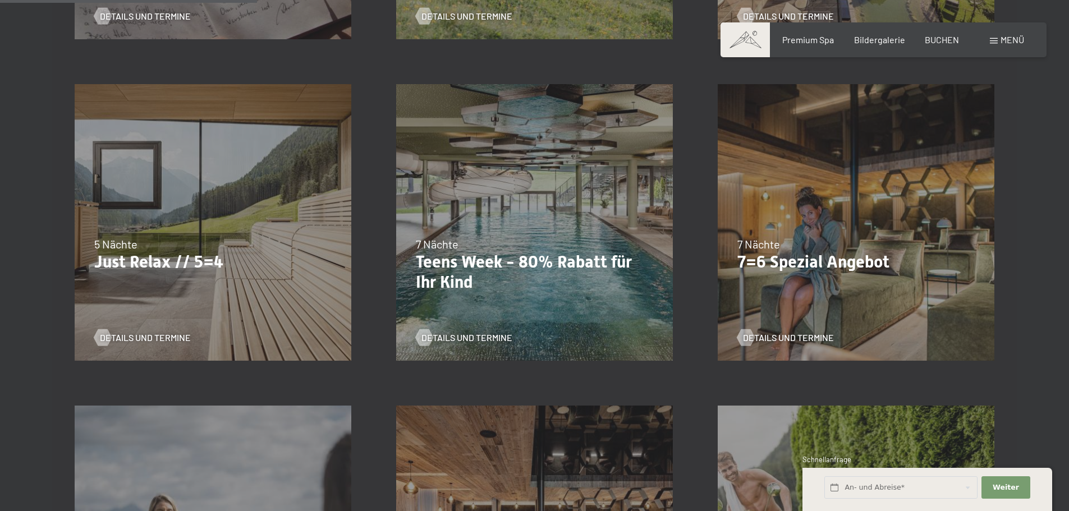
scroll to position [617, 0]
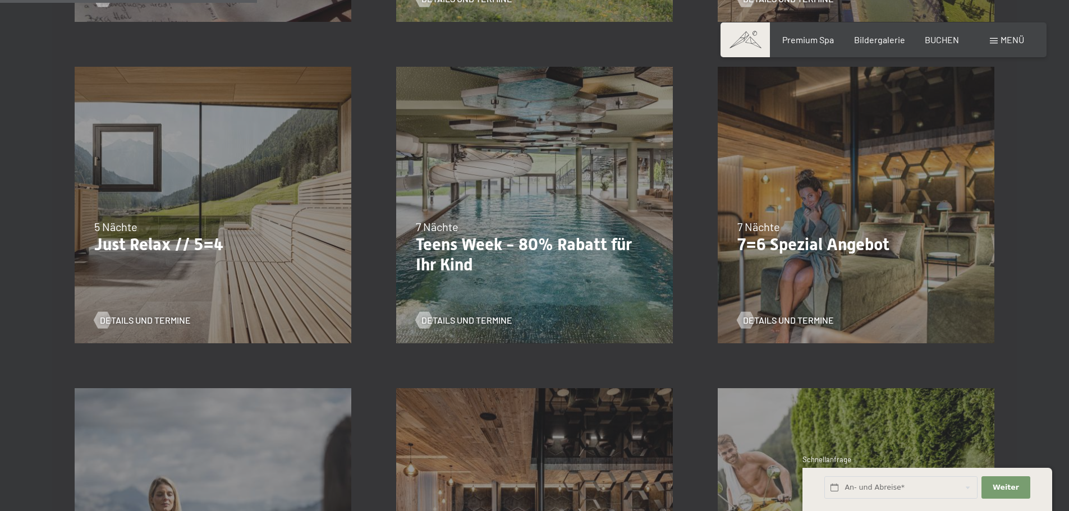
click at [324, 222] on div "5 Nächte" at bounding box center [212, 227] width 237 height 16
click at [173, 325] on span "Details und Termine" at bounding box center [156, 320] width 91 height 12
click at [468, 322] on span "Details und Termine" at bounding box center [478, 320] width 91 height 12
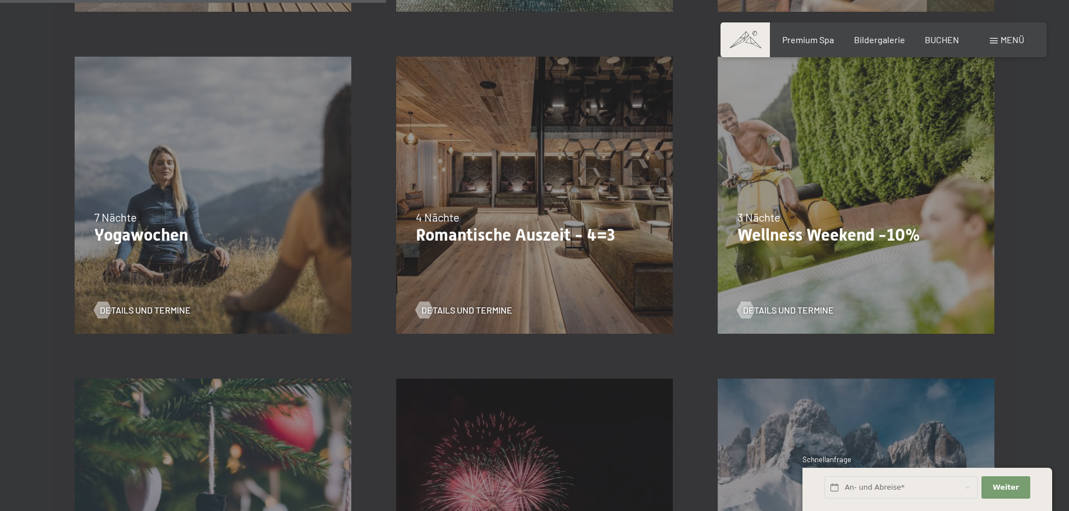
scroll to position [954, 0]
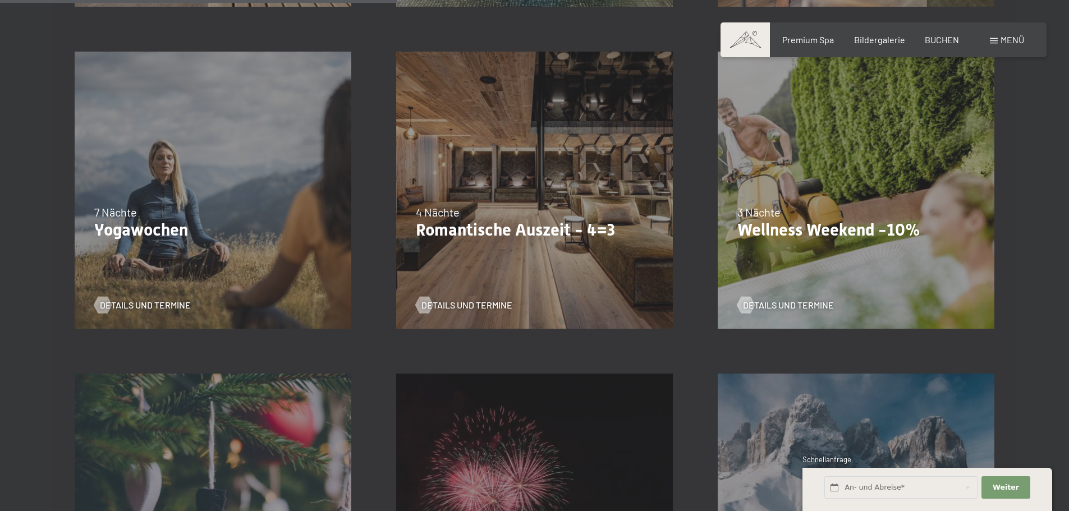
click at [594, 111] on div "09.11.–05.12.2025 08.12.–19.12.2025 11.01.–23.01.2026 08.03.–27.03.2026 29.03.–…" at bounding box center [535, 190] width 322 height 322
click at [468, 303] on span "Details und Termine" at bounding box center [478, 305] width 91 height 12
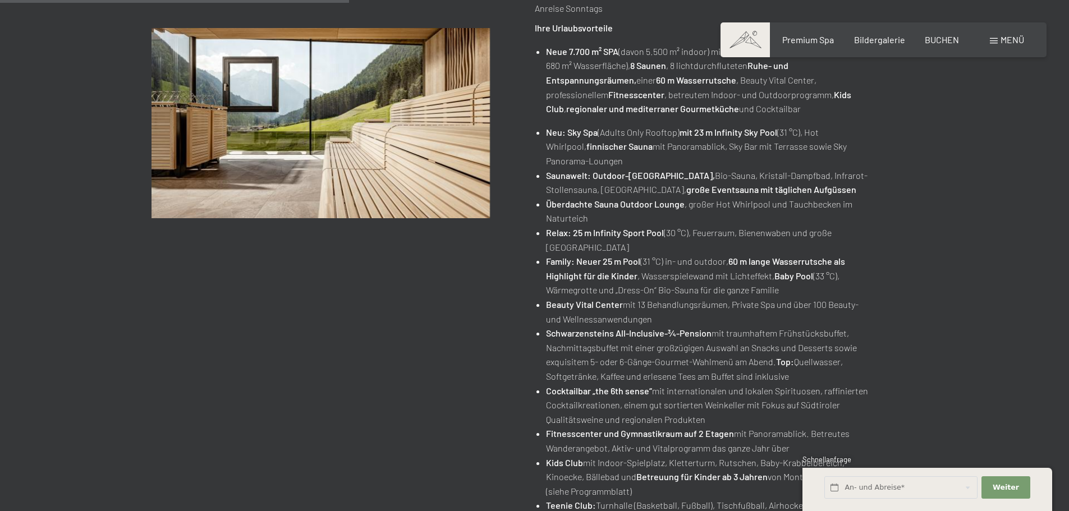
scroll to position [449, 0]
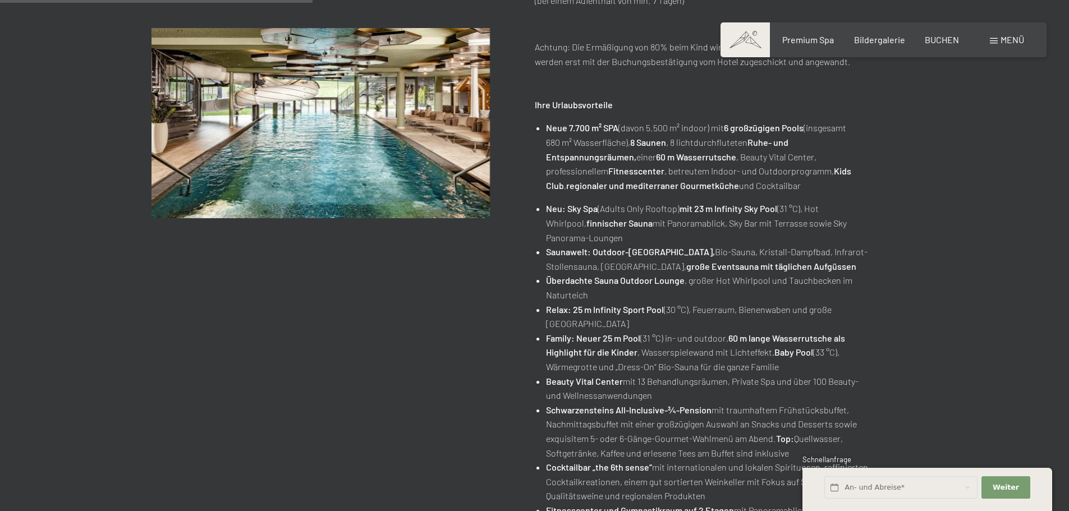
scroll to position [449, 0]
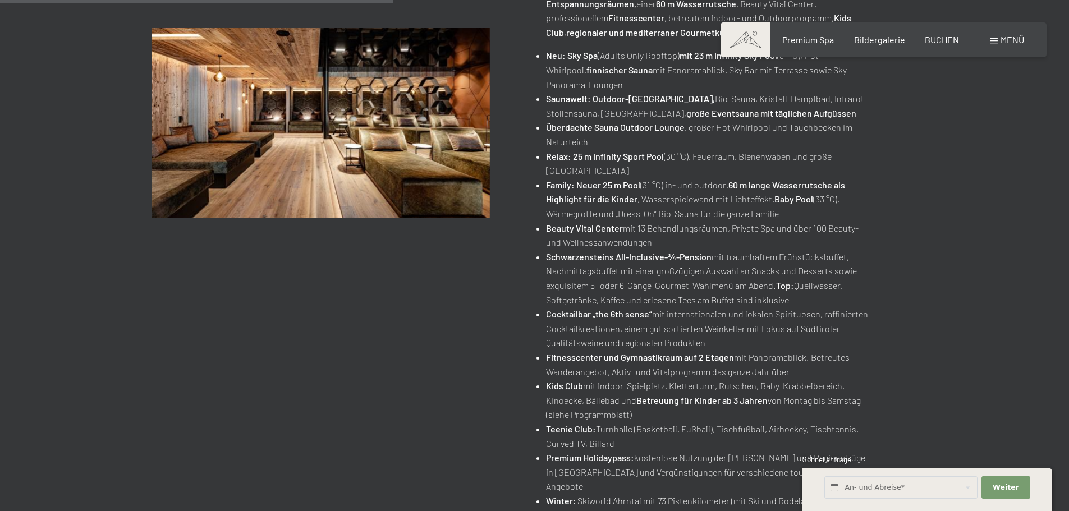
scroll to position [505, 0]
